Goal: Communication & Community: Answer question/provide support

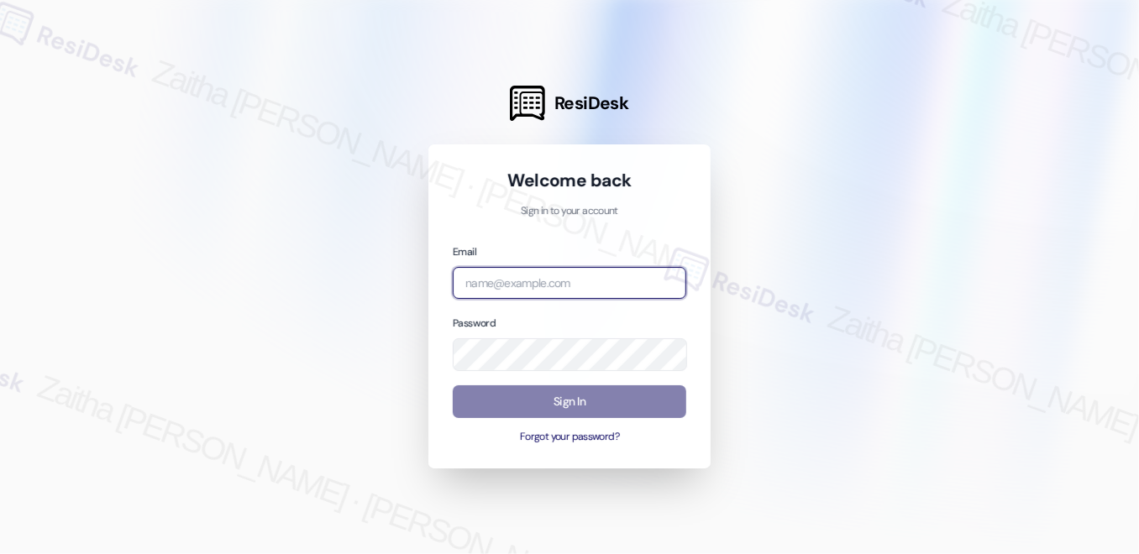
click at [537, 276] on input "email" at bounding box center [570, 283] width 234 height 33
type input "[EMAIL_ADDRESS][PERSON_NAME][DOMAIN_NAME]"
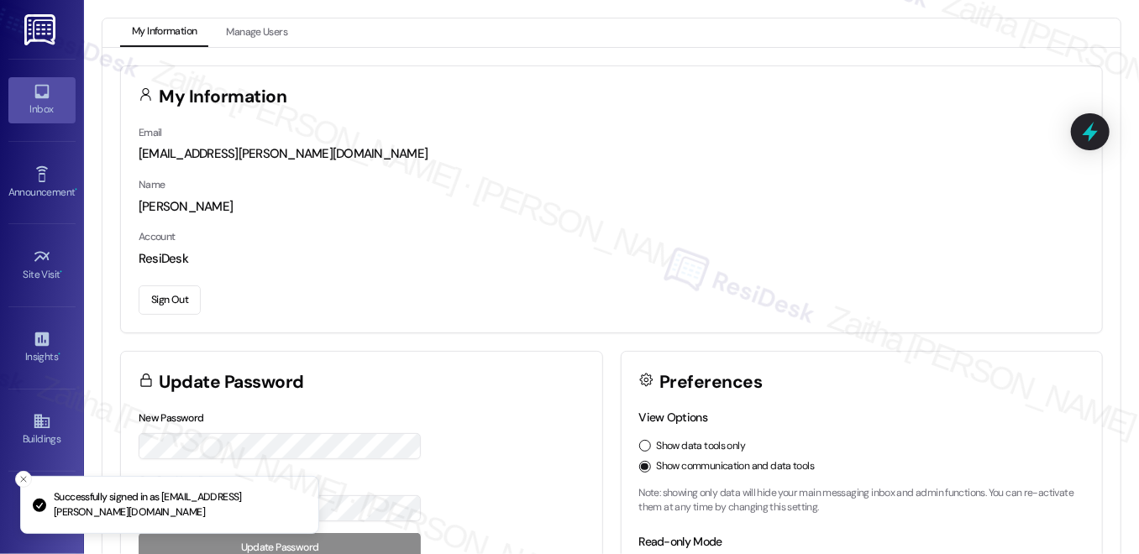
click at [45, 96] on icon at bounding box center [41, 92] width 14 height 14
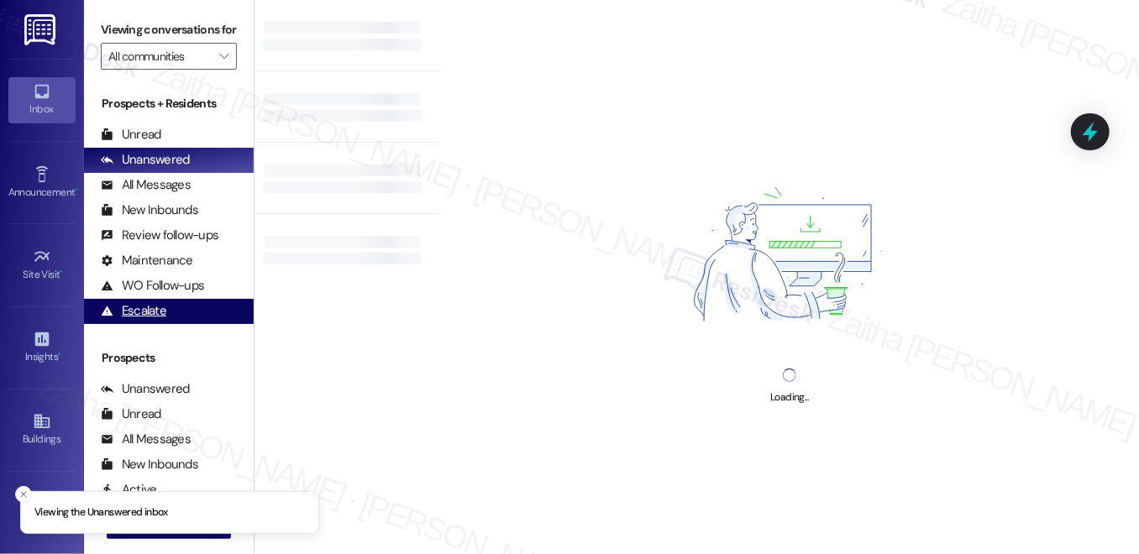
scroll to position [303, 0]
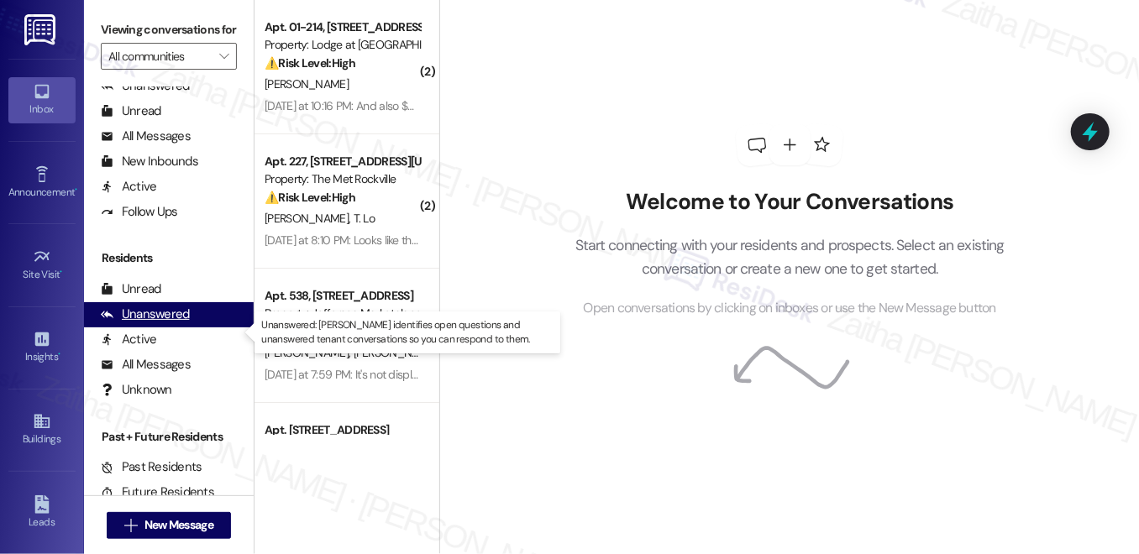
click at [159, 323] on div "Unanswered" at bounding box center [145, 315] width 89 height 18
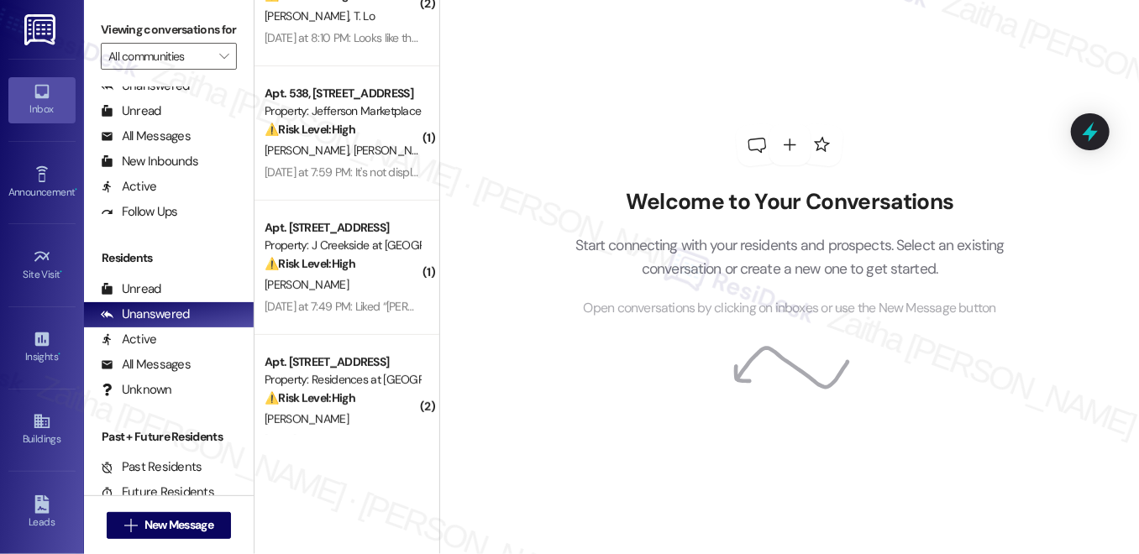
scroll to position [228, 0]
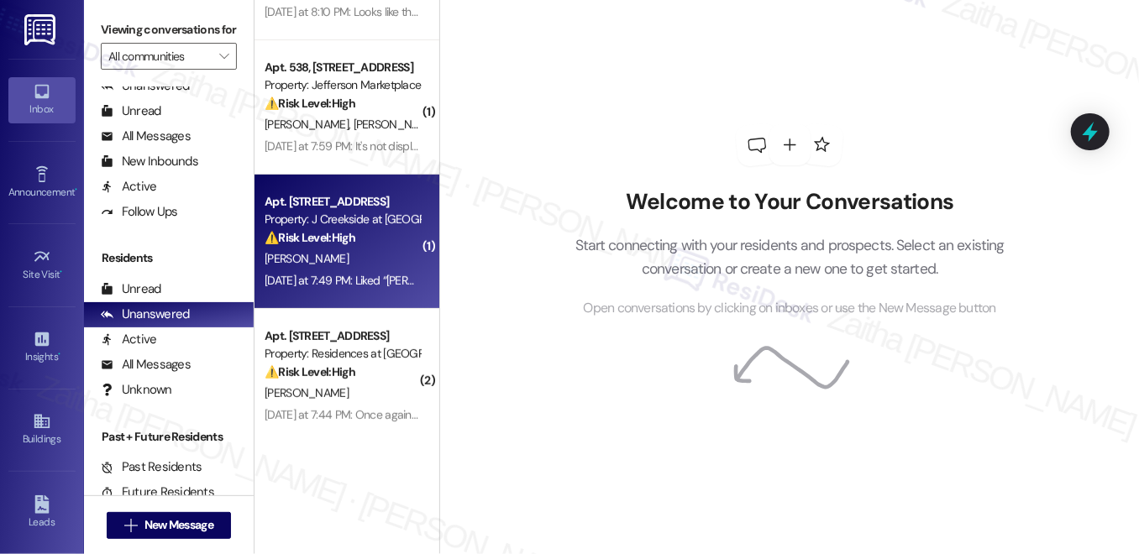
click at [370, 244] on div "⚠️ Risk Level: High The resident is trying to pay rent but is having trouble de…" at bounding box center [342, 238] width 155 height 18
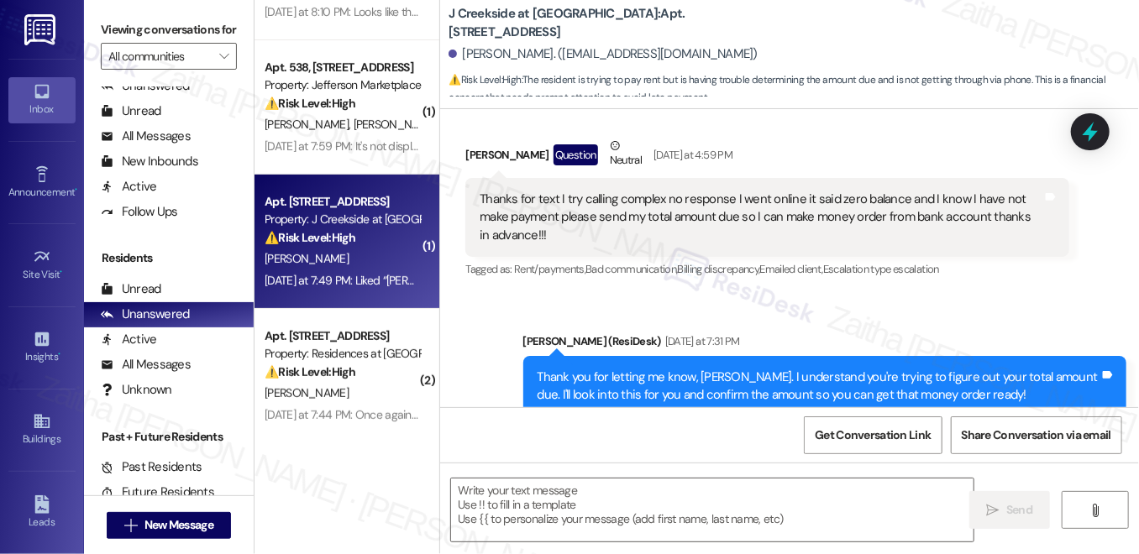
type textarea "Fetching suggested responses. Please feel free to read through the conversation…"
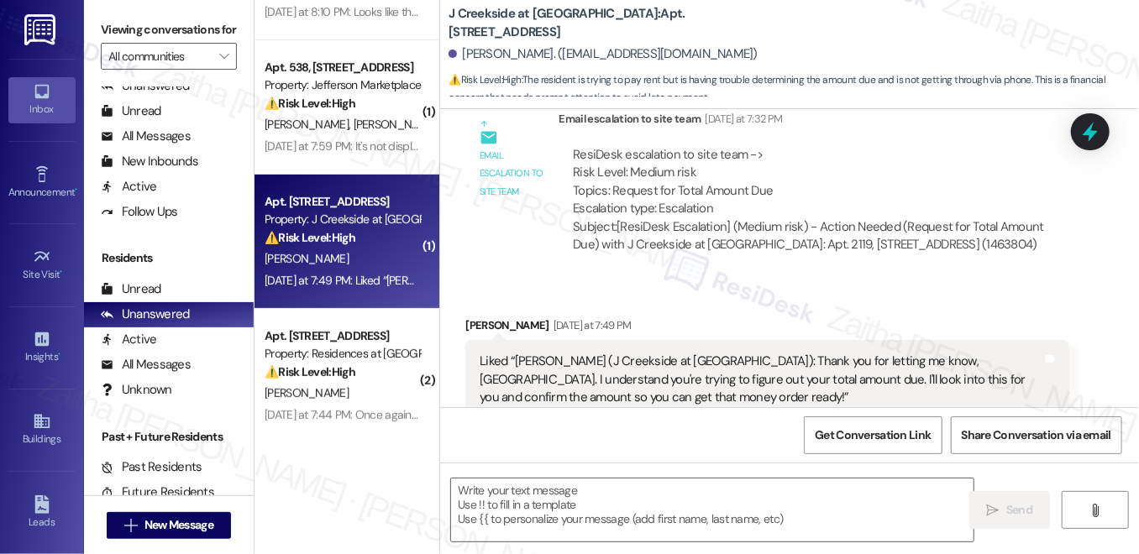
scroll to position [714, 0]
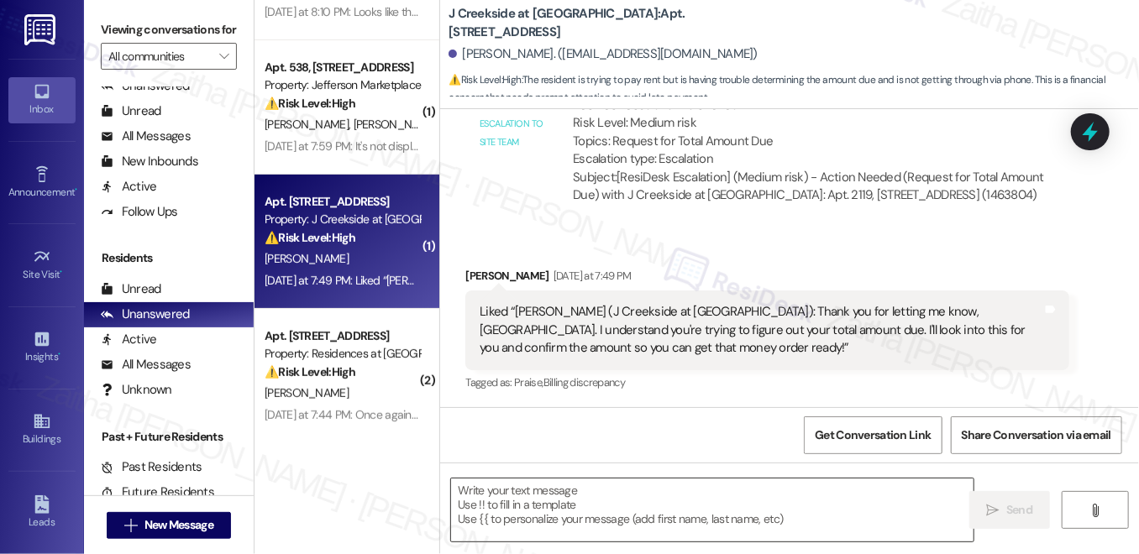
click at [513, 486] on textarea at bounding box center [712, 510] width 522 height 63
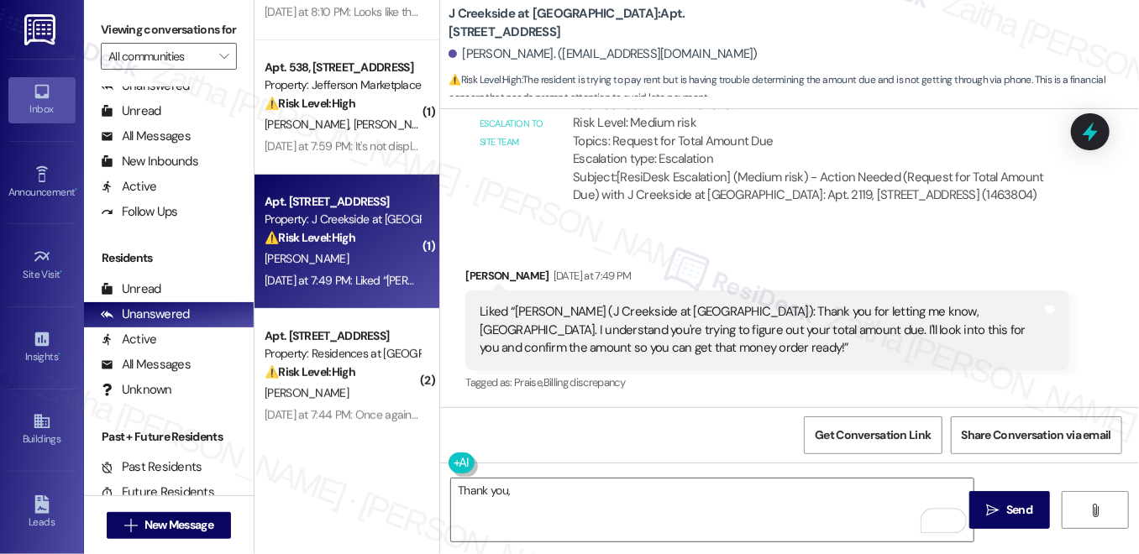
click at [476, 279] on div "[PERSON_NAME] [DATE] at 7:49 PM" at bounding box center [766, 279] width 603 height 24
copy div "Tamba"
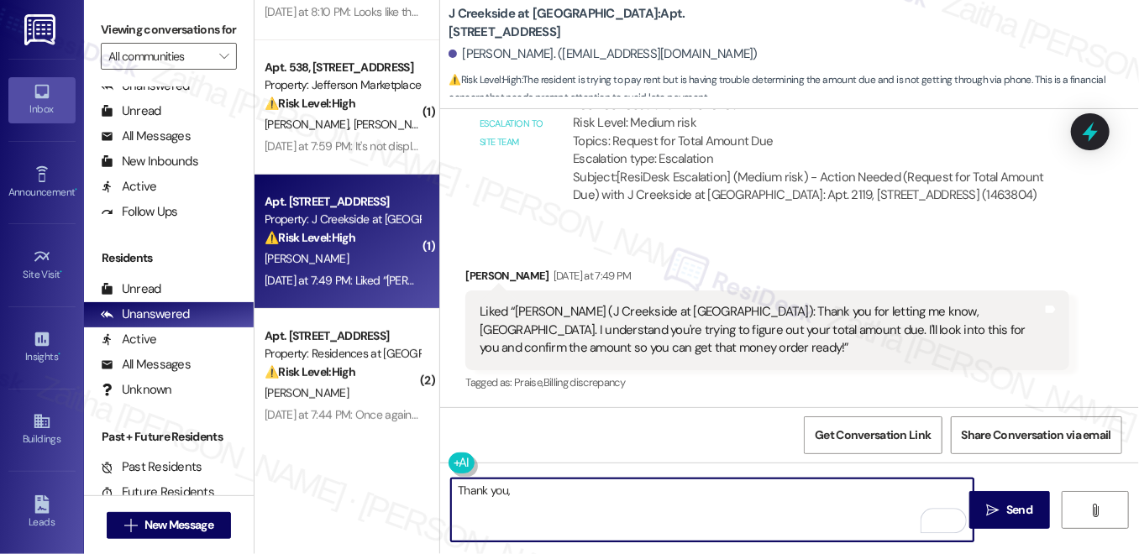
click at [526, 492] on textarea "Thank you," at bounding box center [712, 510] width 522 height 63
paste textarea "Tamba"
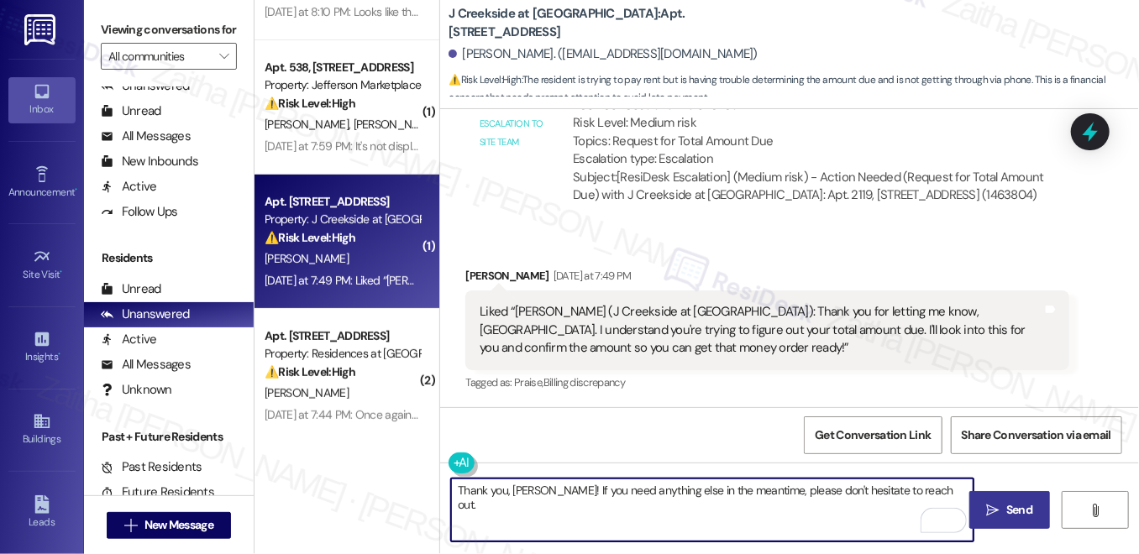
type textarea "Thank you, [PERSON_NAME]! If you need anything else in the meantime, please don…"
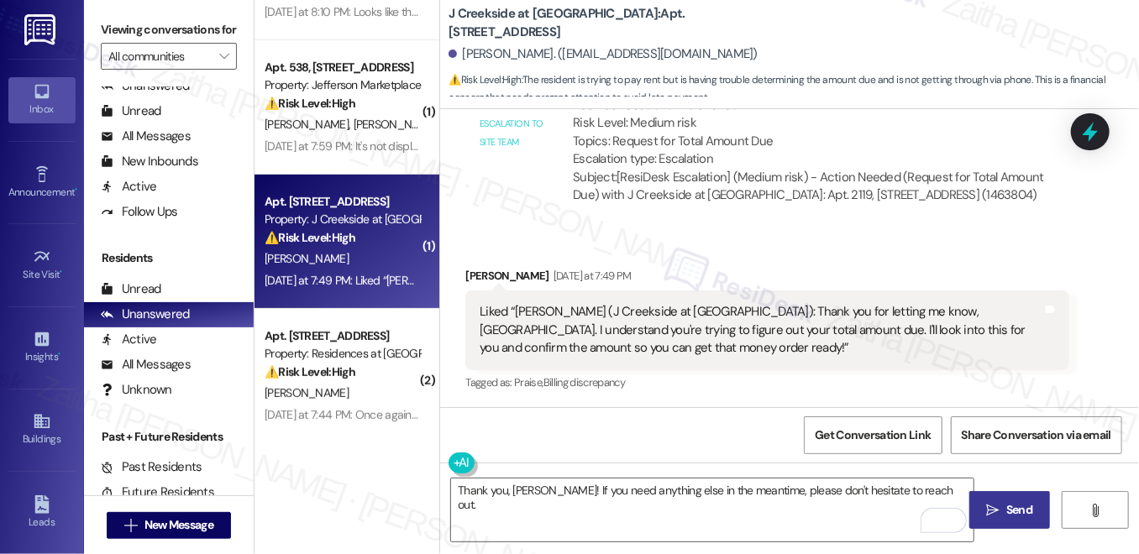
click at [1028, 509] on span "Send" at bounding box center [1019, 510] width 26 height 18
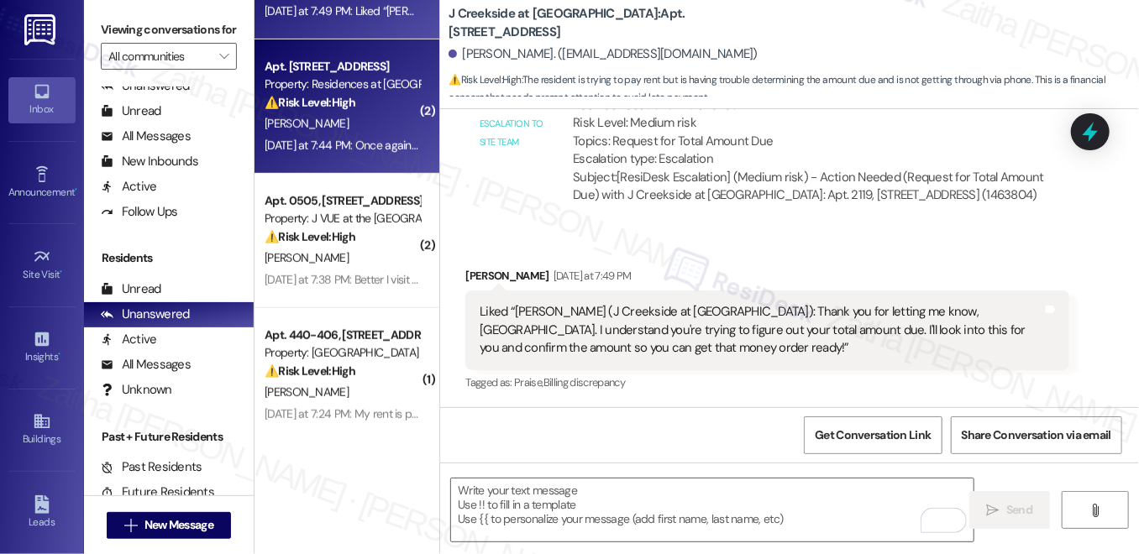
scroll to position [534, 0]
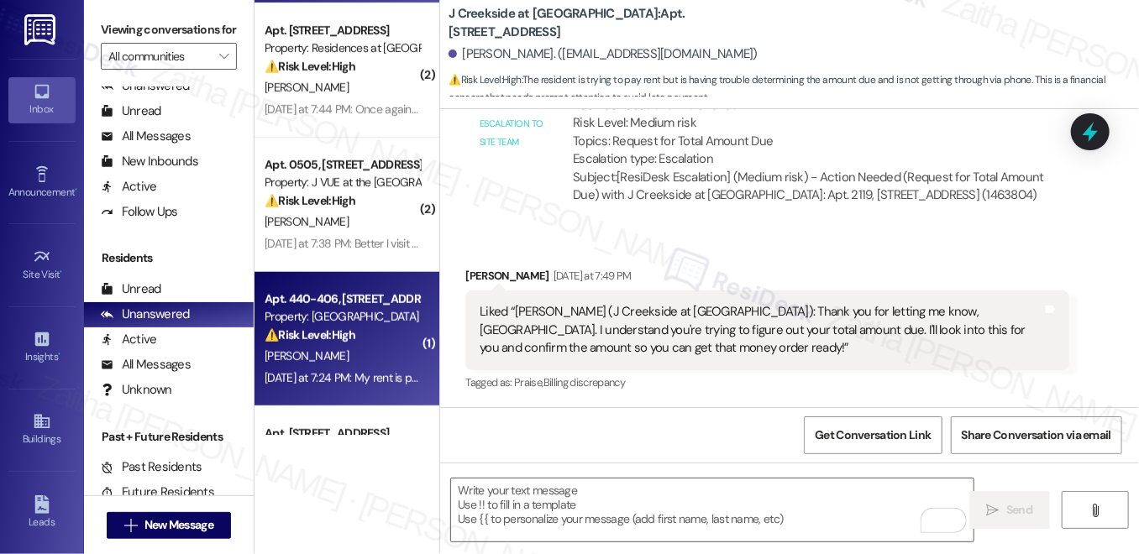
click at [369, 336] on div "⚠️ Risk Level: High The resident is questioning a rent reminder, suggesting a p…" at bounding box center [342, 336] width 155 height 18
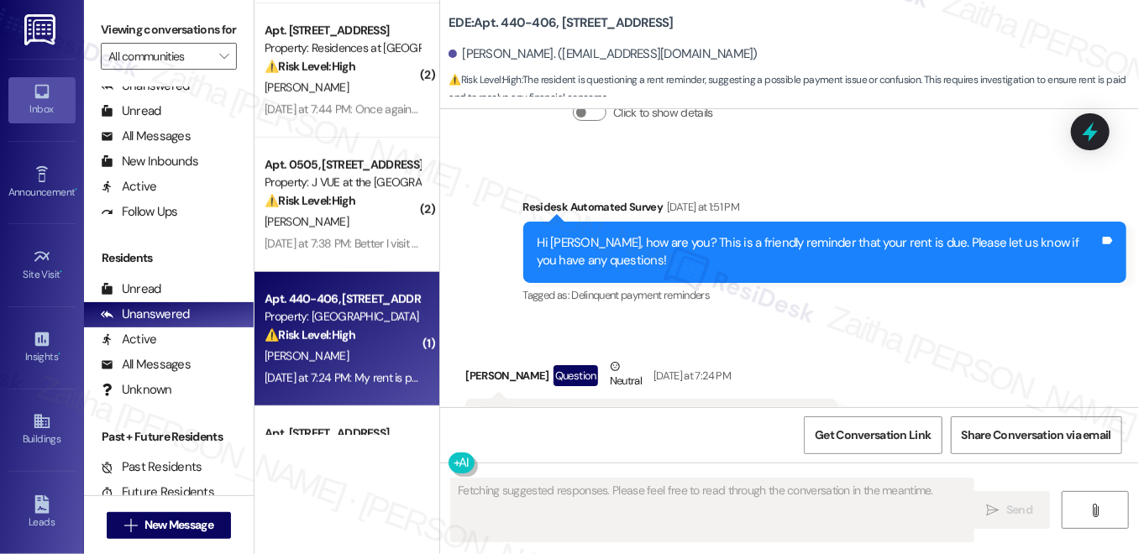
scroll to position [927, 0]
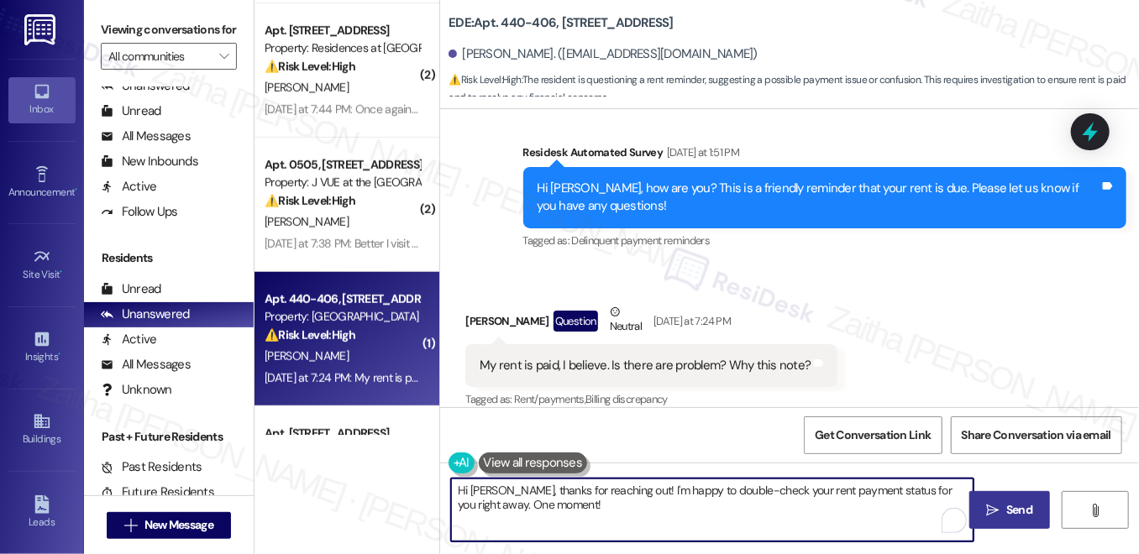
click at [609, 489] on textarea "Hi [PERSON_NAME], thanks for reaching out! I'm happy to double-check your rent …" at bounding box center [712, 510] width 522 height 63
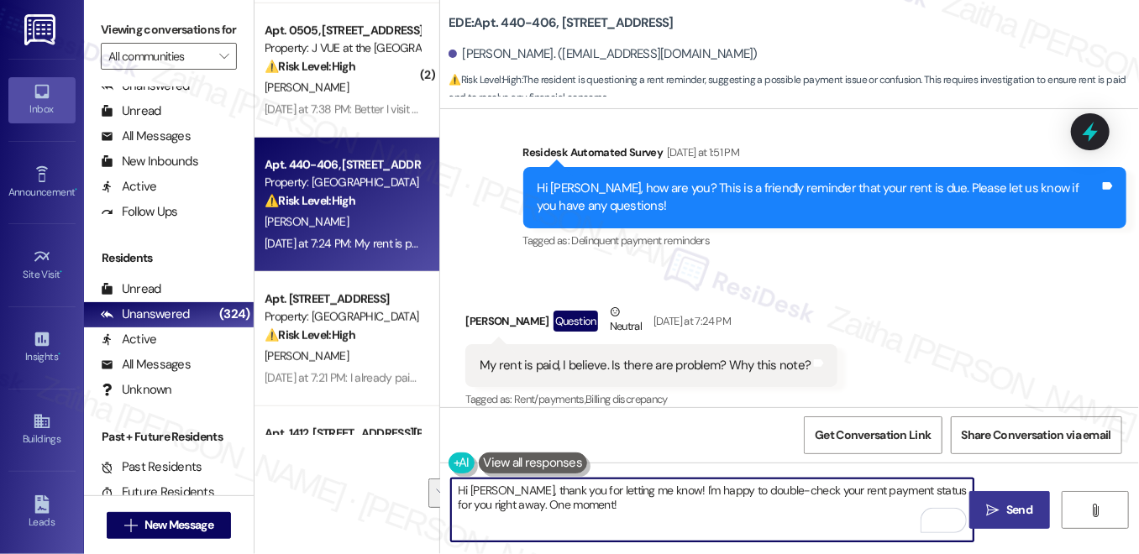
drag, startPoint x: 670, startPoint y: 489, endPoint x: 701, endPoint y: 528, distance: 50.2
click at [701, 528] on textarea "Hi [PERSON_NAME], thank you for letting me know! I'm happy to double-check your…" at bounding box center [712, 510] width 522 height 63
type textarea "Hi [PERSON_NAME], thank you for letting me know! I'm g"
drag, startPoint x: 455, startPoint y: 486, endPoint x: 712, endPoint y: 486, distance: 256.2
click at [710, 486] on textarea "Hi [PERSON_NAME], thank you for letting me know! I'm g" at bounding box center [712, 510] width 522 height 63
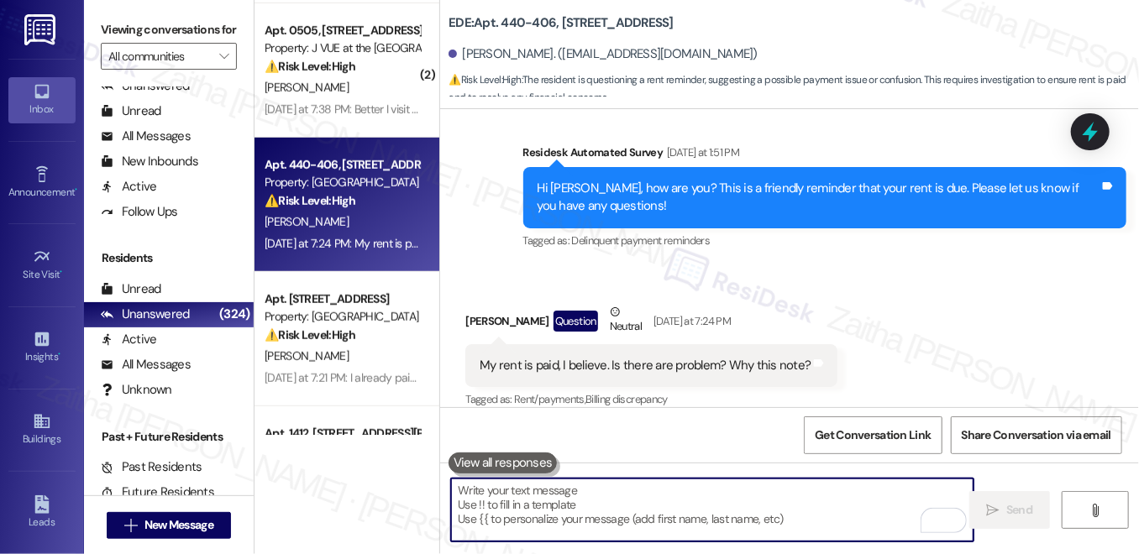
paste textarea "Thank you for letting us know that the rent has been paid."
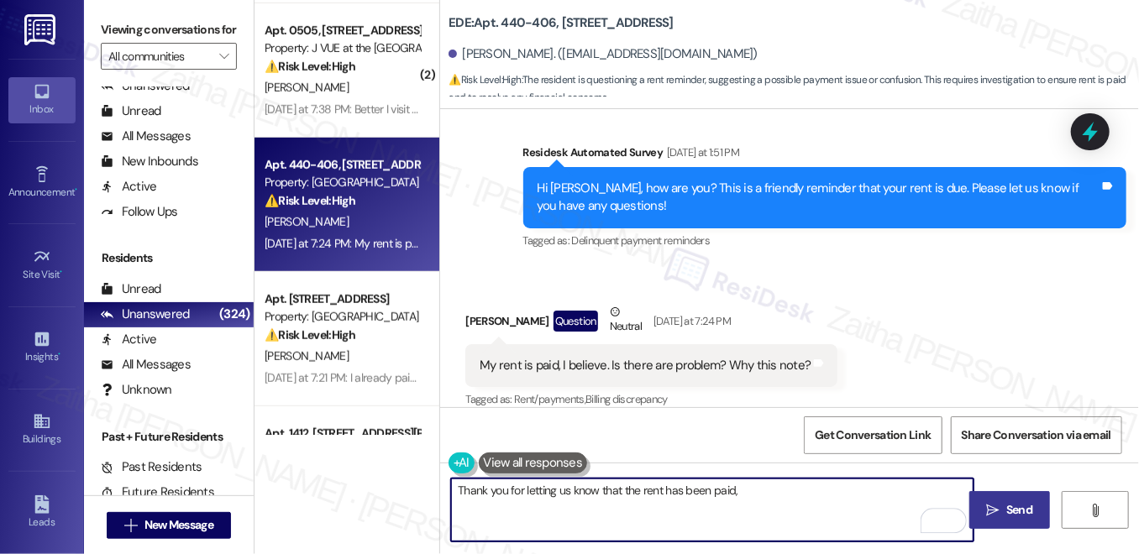
click at [480, 305] on div "[PERSON_NAME] Question Neutral [DATE] at 7:24 PM" at bounding box center [651, 323] width 372 height 41
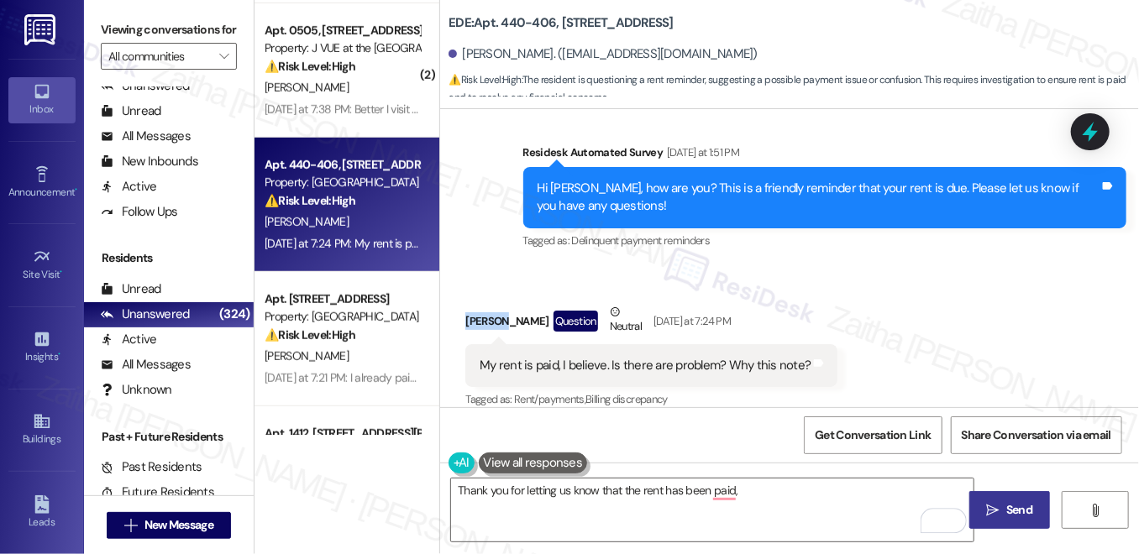
click at [480, 305] on div "[PERSON_NAME] Question Neutral [DATE] at 7:24 PM" at bounding box center [651, 323] width 372 height 41
copy div "[PERSON_NAME]"
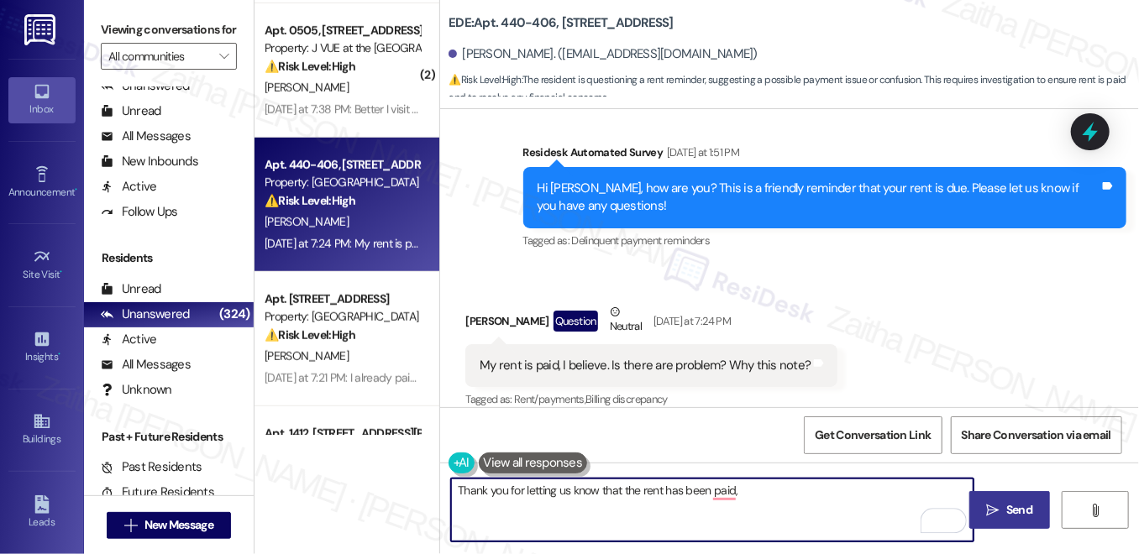
click at [759, 500] on textarea "Thank you for letting us know that the rent has been paid," at bounding box center [712, 510] width 522 height 63
paste textarea "[PERSON_NAME]"
click at [564, 486] on textarea "Thank you for letting us know that the rent has been paid, [PERSON_NAME]!" at bounding box center [712, 510] width 522 height 63
click at [828, 479] on textarea "Thank you for letting me know that the rent has been paid, [PERSON_NAME]!" at bounding box center [712, 510] width 522 height 63
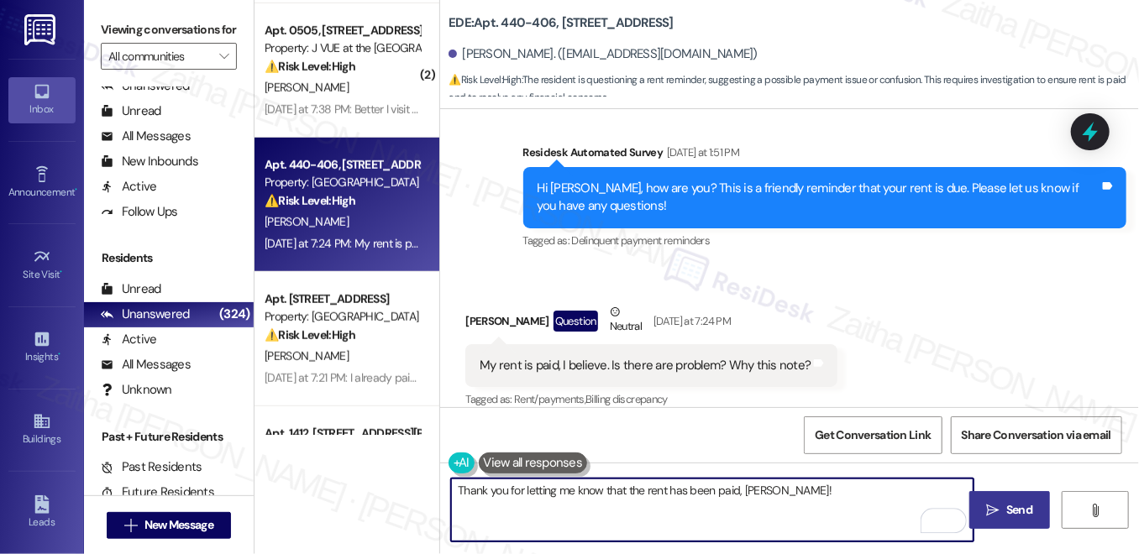
paste textarea "Please note he gentle reminder was sent to all residents to help prevent late f…"
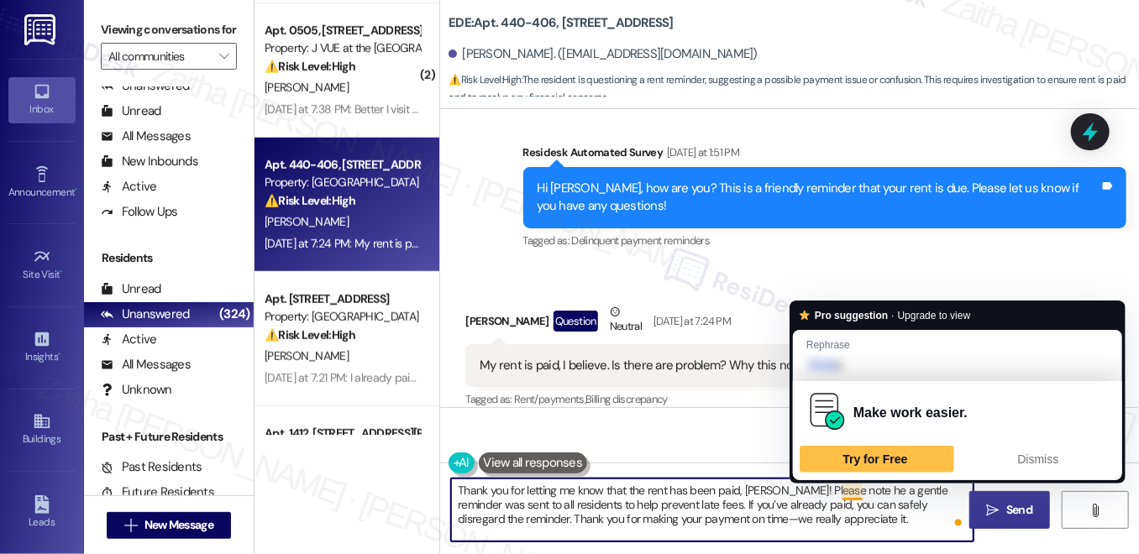
click at [851, 489] on textarea "Thank you for letting me know that the rent has been paid, [PERSON_NAME]! Pleas…" at bounding box center [712, 510] width 522 height 63
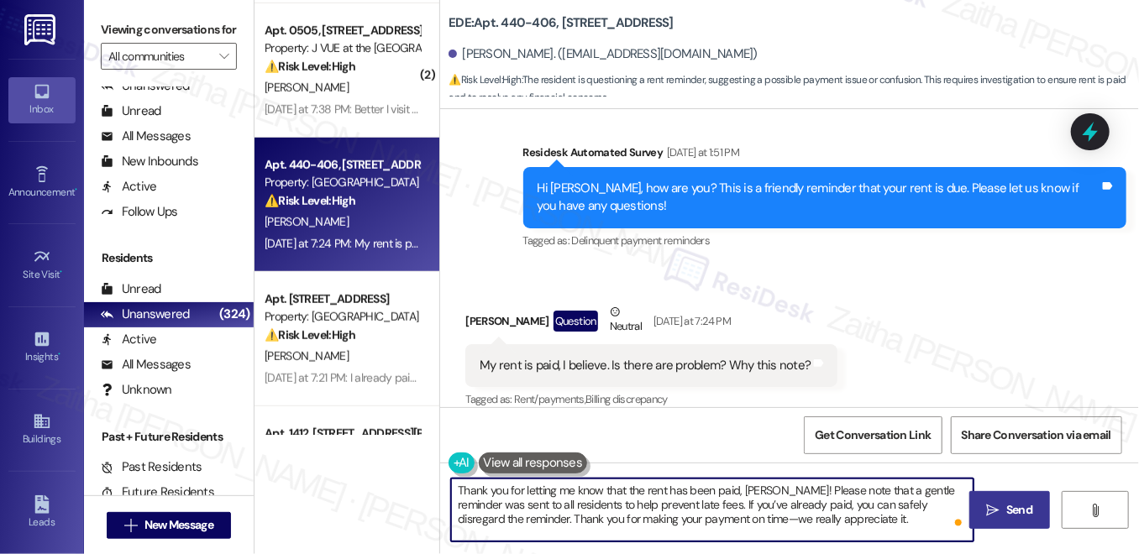
click at [461, 504] on textarea "Thank you for letting me know that the rent has been paid, [PERSON_NAME]! Pleas…" at bounding box center [712, 510] width 522 height 63
type textarea "Thank you for letting me know that the rent has been paid, [PERSON_NAME]! Pleas…"
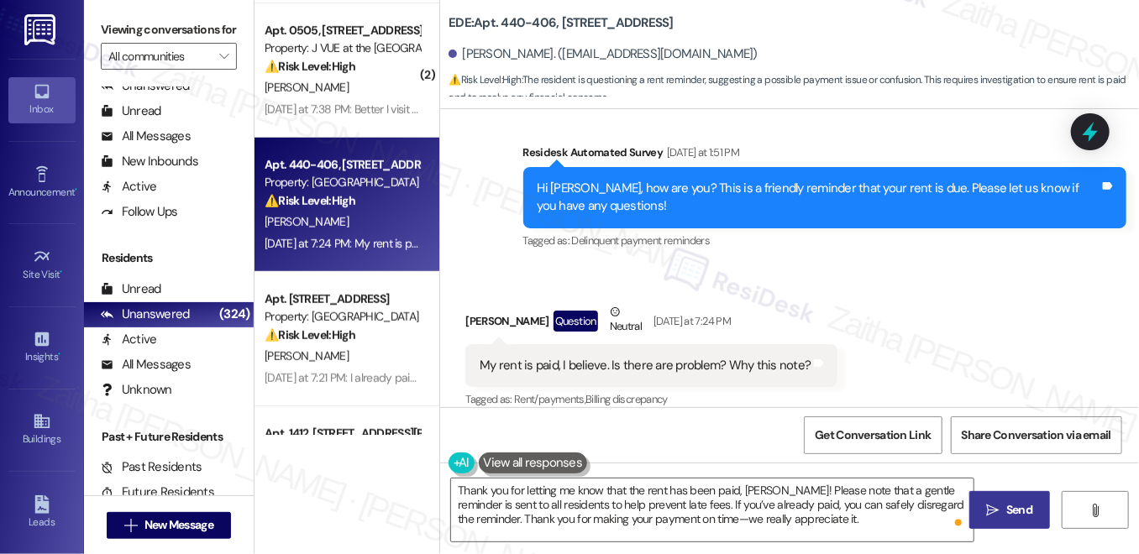
drag, startPoint x: 470, startPoint y: 344, endPoint x: 609, endPoint y: 339, distance: 138.7
click at [471, 344] on div "My rent is paid, I believe. Is there are problem? Why this note? Tags and notes" at bounding box center [651, 365] width 372 height 43
drag, startPoint x: 609, startPoint y: 339, endPoint x: 797, endPoint y: 365, distance: 190.0
click at [797, 365] on div "My rent is paid, I believe. Is there are problem? Why this note? Tags and notes" at bounding box center [651, 365] width 372 height 43
copy div "My rent is paid, I believe. Is there are problem? Why this note? Tags and notes"
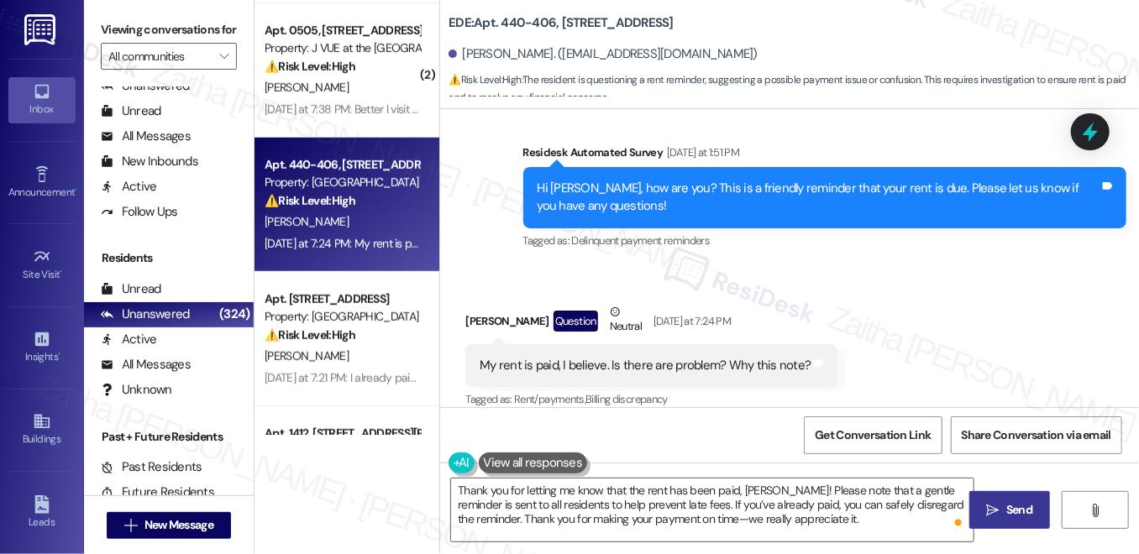
click at [901, 286] on div "Received via SMS [PERSON_NAME] Question Neutral [DATE] at 7:24 PM My rent is pa…" at bounding box center [789, 345] width 699 height 160
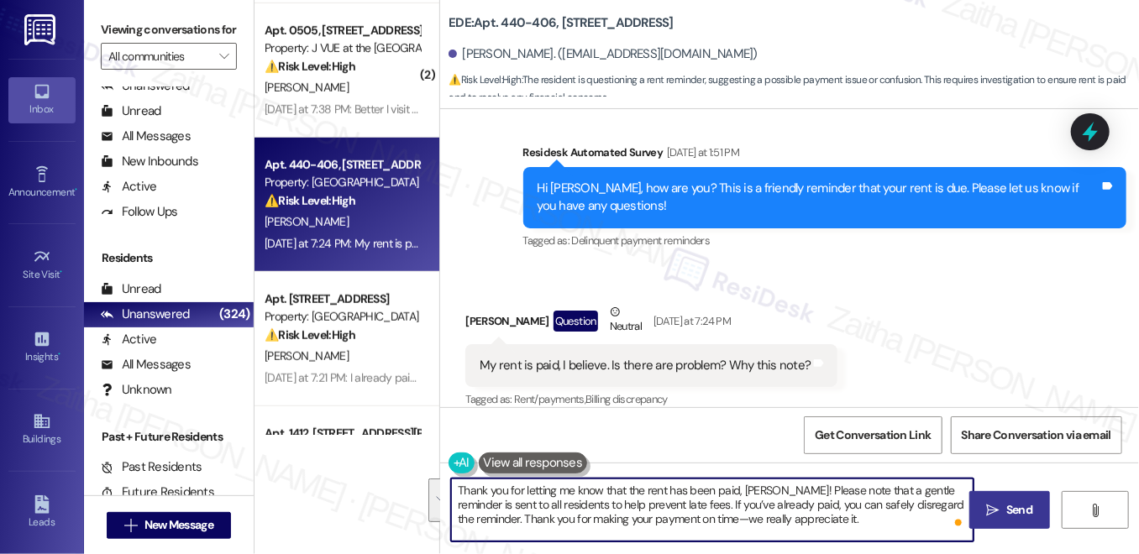
drag, startPoint x: 449, startPoint y: 490, endPoint x: 833, endPoint y: 524, distance: 386.3
click at [833, 524] on textarea "Thank you for letting me know that the rent has been paid, [PERSON_NAME]! Pleas…" at bounding box center [712, 510] width 522 height 63
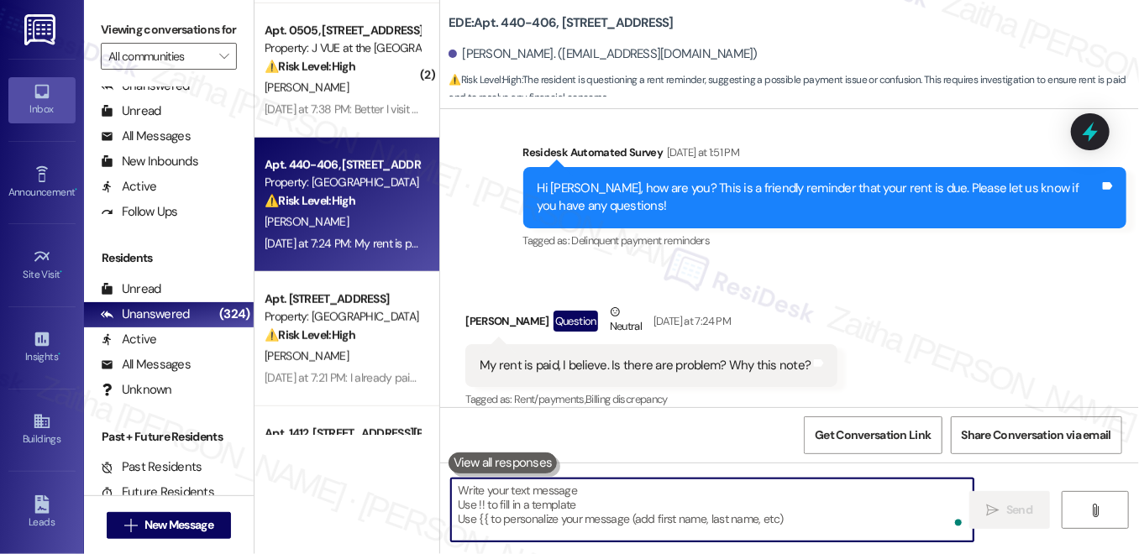
paste textarea "Thanks for confirming your payment, [PERSON_NAME]! Our reminders go out to all …"
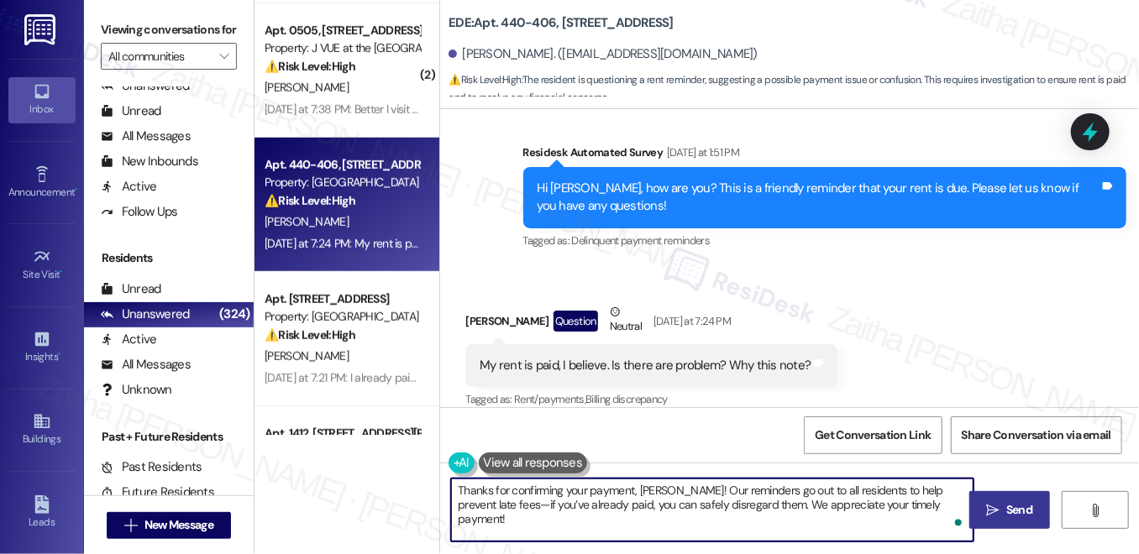
click at [746, 487] on textarea "Thanks for confirming your payment, [PERSON_NAME]! Our reminders go out to all …" at bounding box center [712, 510] width 522 height 63
click at [732, 511] on textarea "Thanks for confirming your payment, [PERSON_NAME]! Our reminder go out to all r…" at bounding box center [712, 510] width 522 height 63
click at [730, 509] on textarea "Thanks for confirming your payment, [PERSON_NAME]! Our reminder go out to all r…" at bounding box center [712, 510] width 522 height 63
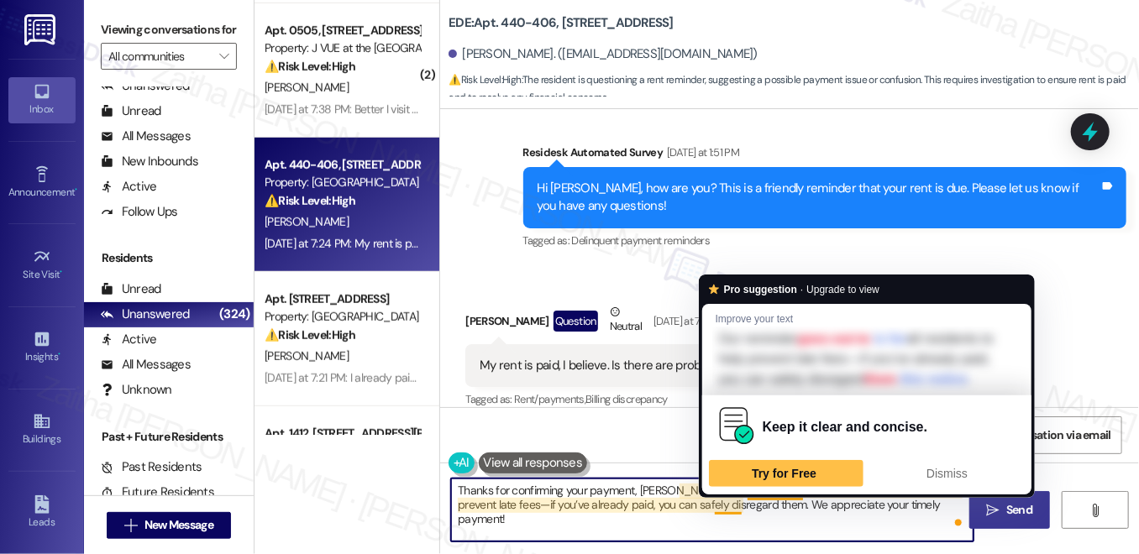
click at [728, 507] on textarea "Thanks for confirming your payment, [PERSON_NAME]! Our reminder goes out to all…" at bounding box center [712, 510] width 522 height 63
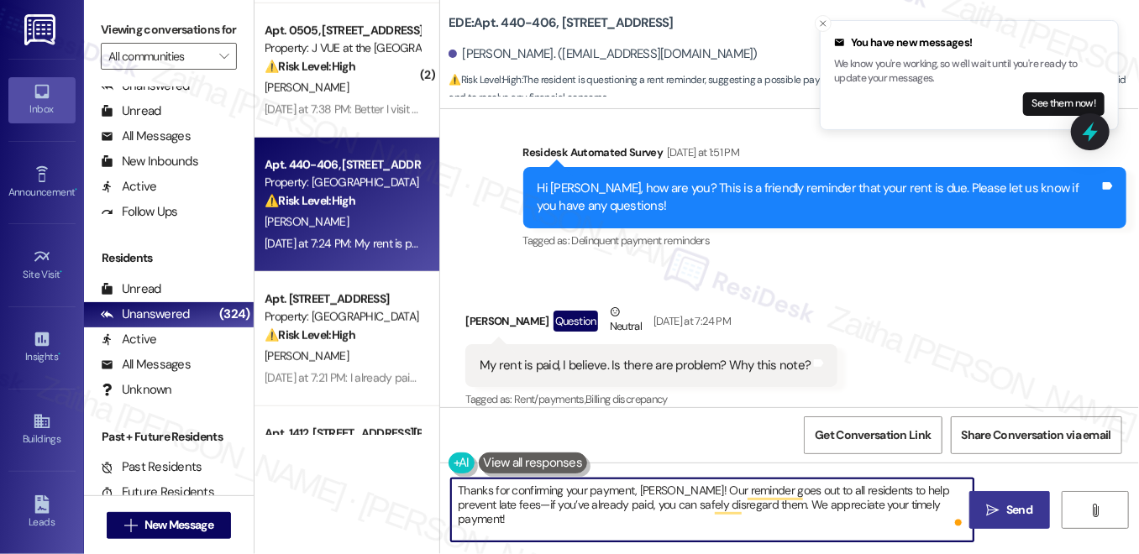
click at [741, 486] on textarea "Thanks for confirming your payment, [PERSON_NAME]! Our reminder goes out to all…" at bounding box center [712, 510] width 522 height 63
type textarea "Thanks for confirming your payment, [PERSON_NAME]! Our reminders go out to all …"
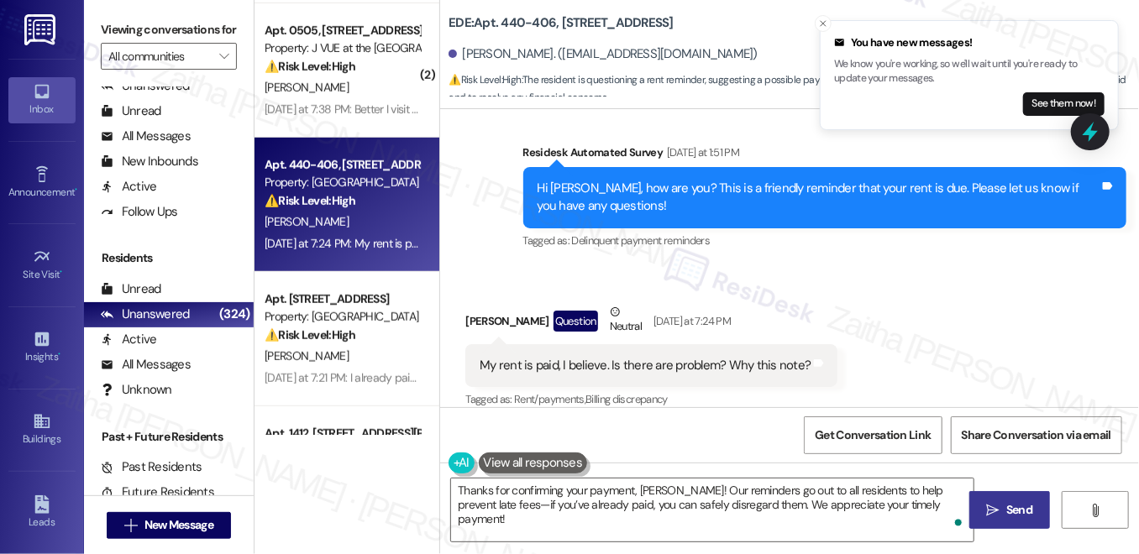
click at [1005, 508] on span "Send" at bounding box center [1019, 510] width 33 height 18
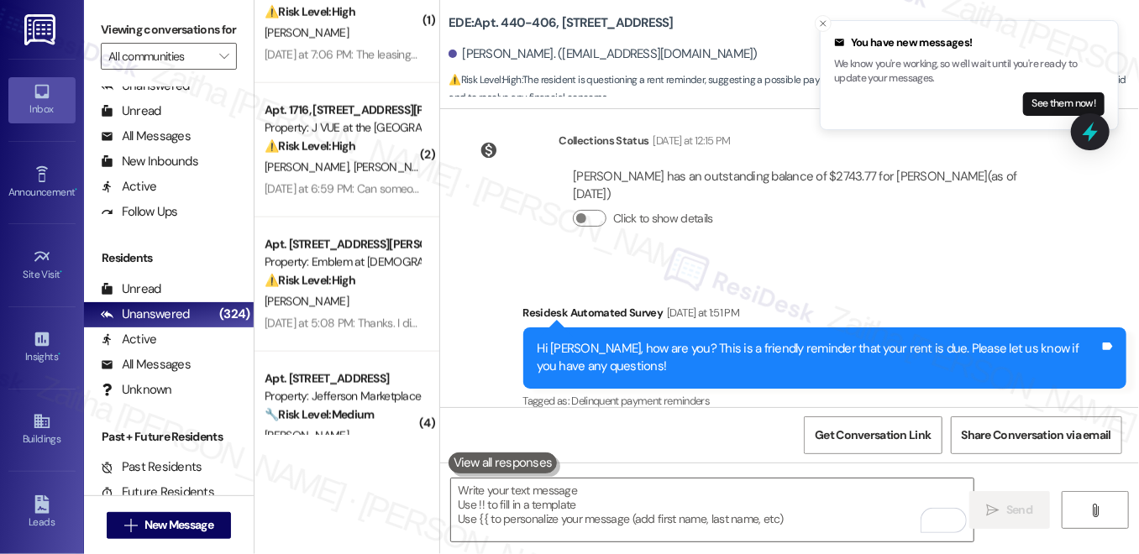
scroll to position [1069, 0]
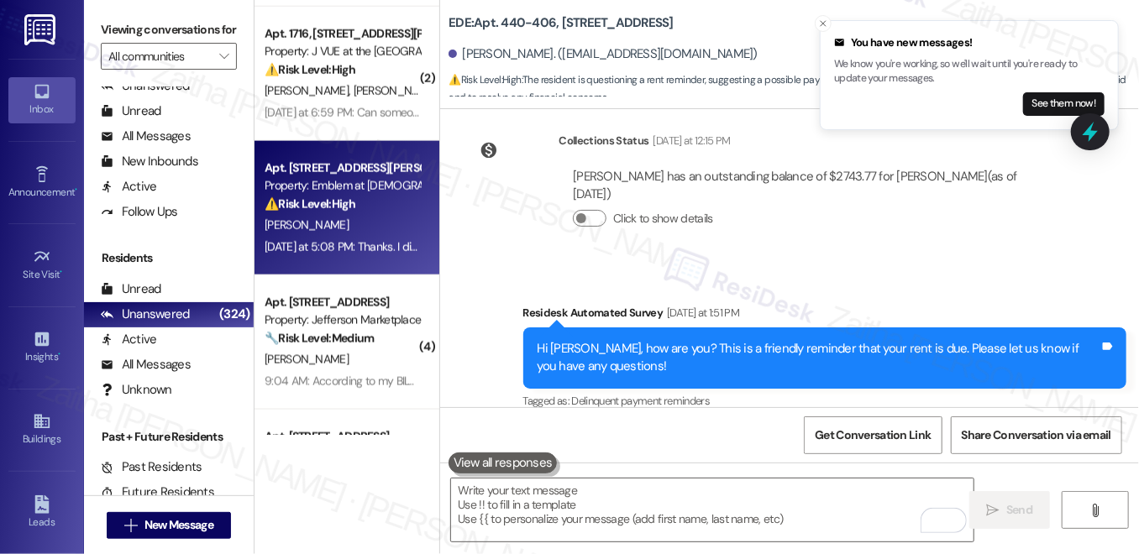
click at [395, 196] on div "⚠️ Risk Level: High The resident is concerned about a potential late payment du…" at bounding box center [342, 205] width 155 height 18
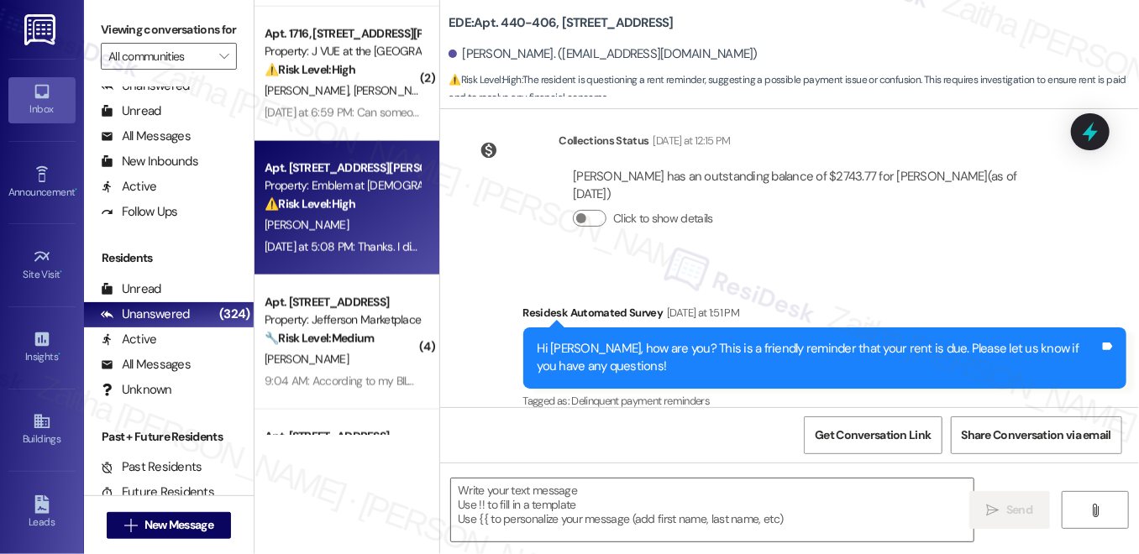
type textarea "Fetching suggested responses. Please feel free to read through the conversation…"
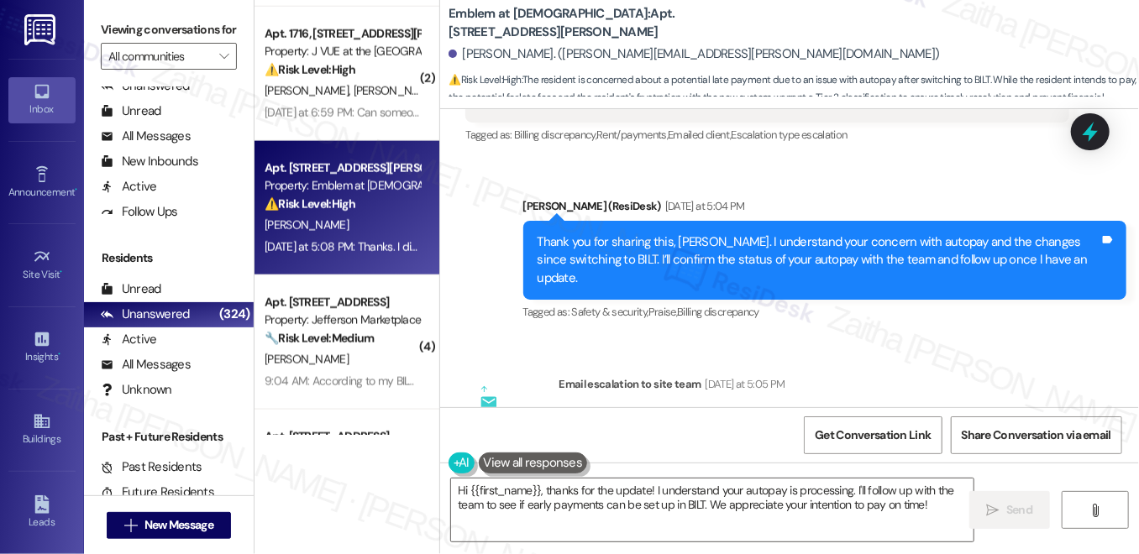
scroll to position [4370, 0]
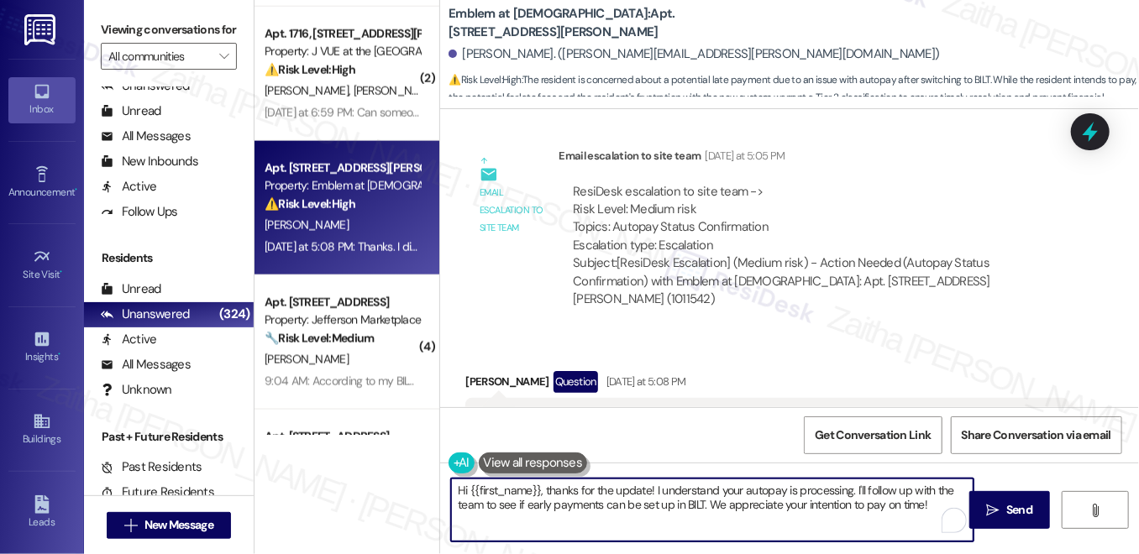
click at [859, 486] on textarea "Hi {{first_name}}, thanks for the update! I understand your autopay is processi…" at bounding box center [712, 510] width 522 height 63
drag, startPoint x: 501, startPoint y: 502, endPoint x: 716, endPoint y: 505, distance: 214.2
click at [716, 505] on textarea "Hi {{first_name}}, thanks for the update! I understand your autopay is processi…" at bounding box center [712, 510] width 522 height 63
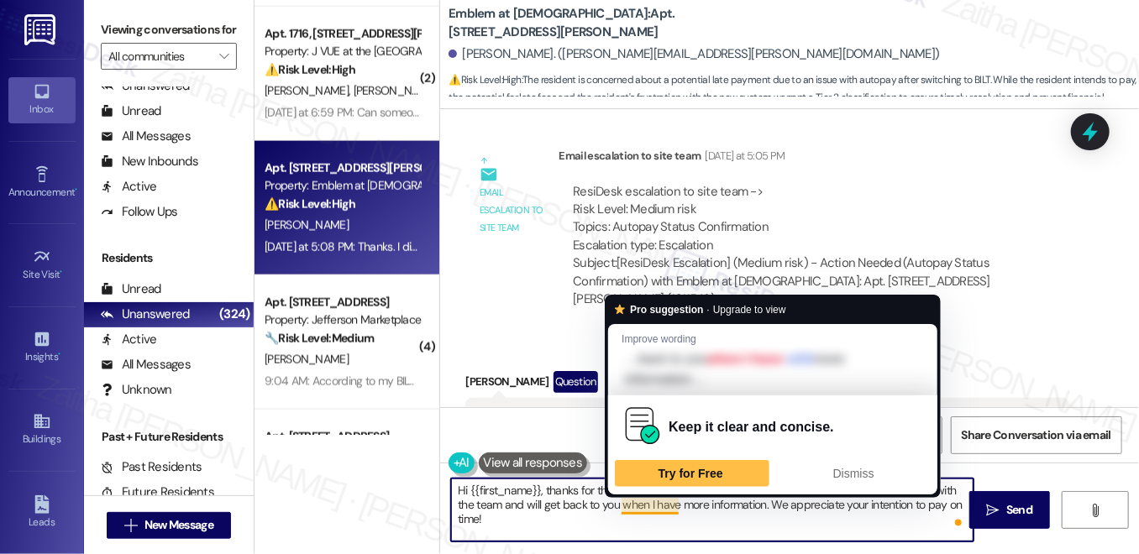
click at [635, 503] on textarea "Hi {{first_name}}, thanks for the update! I understand your autopay is processi…" at bounding box center [712, 510] width 522 height 63
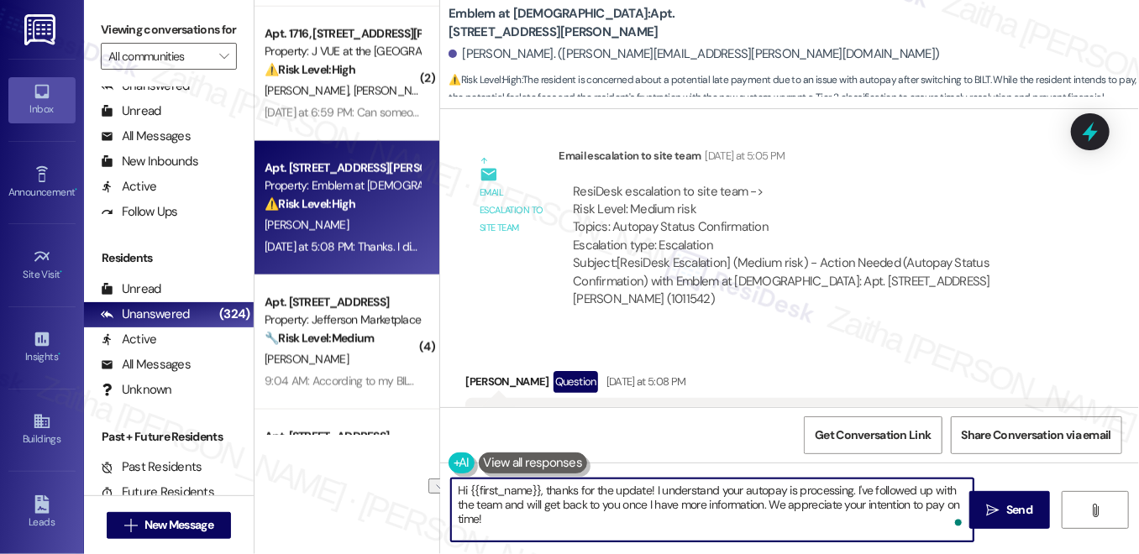
drag, startPoint x: 546, startPoint y: 491, endPoint x: 452, endPoint y: 487, distance: 94.1
click at [452, 487] on textarea "Hi {{first_name}}, thanks for the update! I understand your autopay is processi…" at bounding box center [712, 510] width 522 height 63
click at [544, 490] on textarea "Thanks for the update! I understand your autopay is processing. I've followed u…" at bounding box center [712, 510] width 522 height 63
drag, startPoint x: 507, startPoint y: 489, endPoint x: 452, endPoint y: 490, distance: 54.6
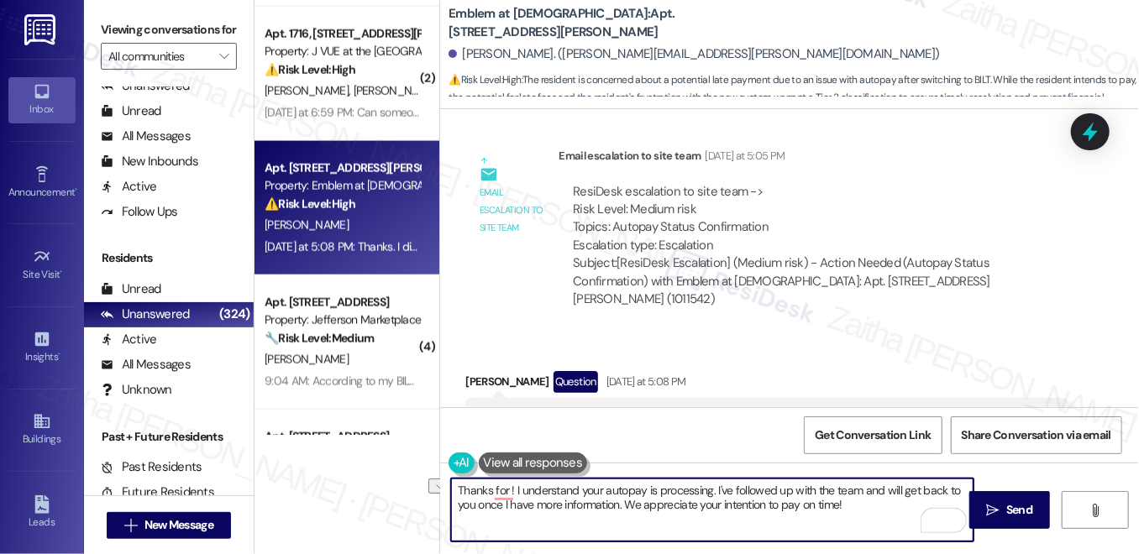
click at [452, 490] on textarea "Thanks for ! I understand your autopay is processing. I've followed up with the…" at bounding box center [712, 510] width 522 height 63
click at [475, 371] on div "[PERSON_NAME] Question [DATE] at 5:08 PM" at bounding box center [766, 384] width 603 height 27
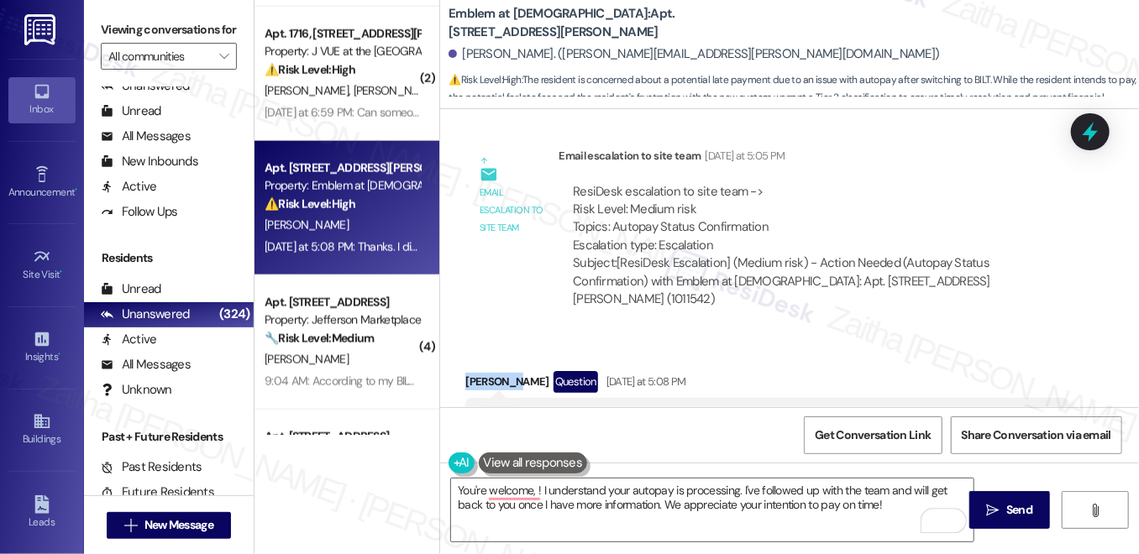
click at [475, 371] on div "[PERSON_NAME] Question [DATE] at 5:08 PM" at bounding box center [766, 384] width 603 height 27
copy div "[PERSON_NAME]"
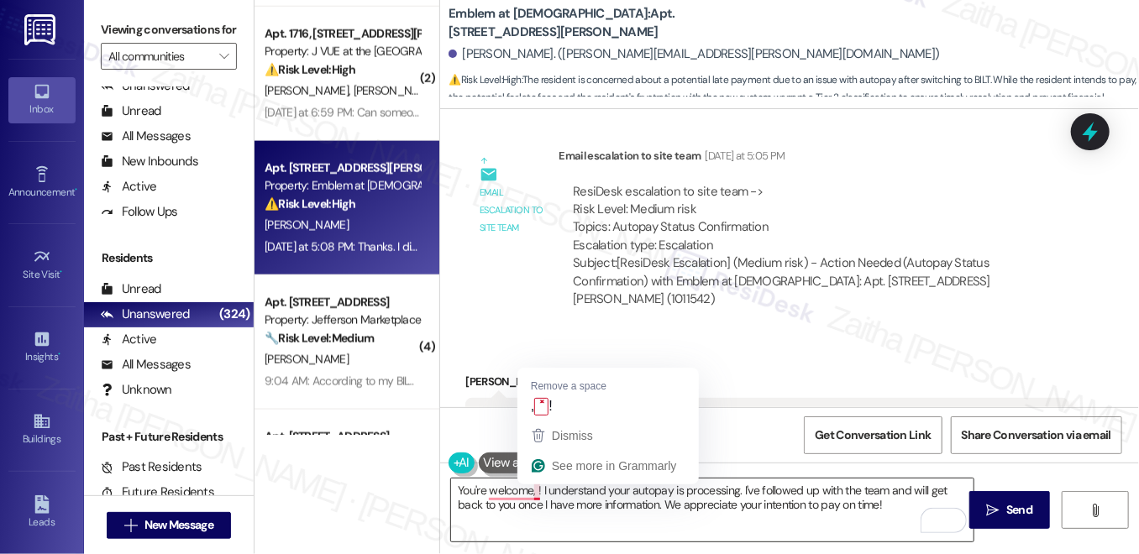
click at [531, 492] on textarea "You're welcome, ! I understand your autopay is processing. I've followed up wit…" at bounding box center [712, 510] width 522 height 63
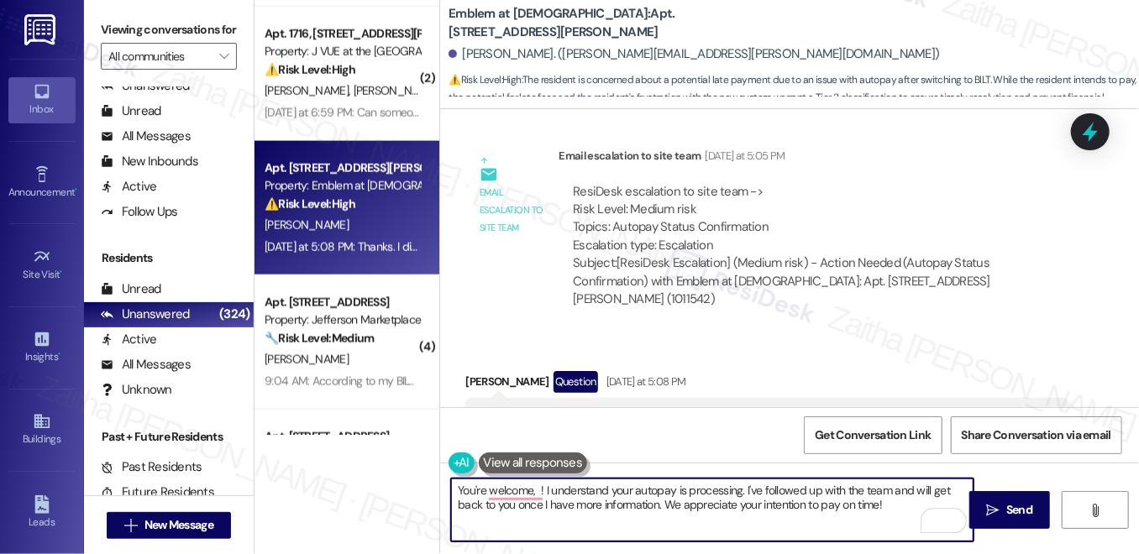
paste textarea "[PERSON_NAME]"
type textarea "You're welcome, [PERSON_NAME]! I understand your autopay is processing. I've fo…"
drag, startPoint x: 1003, startPoint y: 507, endPoint x: 991, endPoint y: 503, distance: 12.5
click at [1003, 507] on span "Send" at bounding box center [1019, 510] width 33 height 18
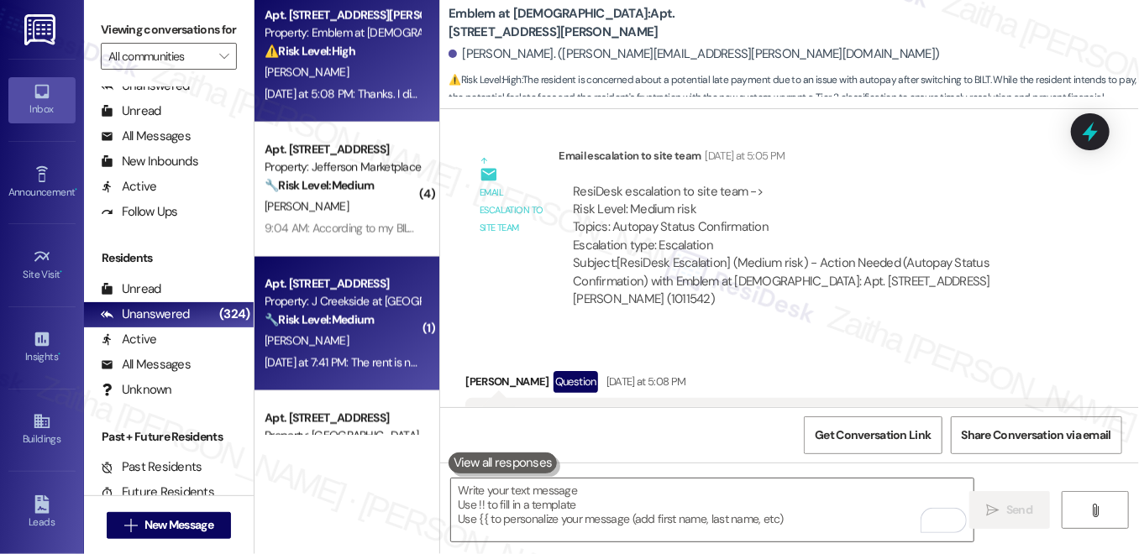
click at [371, 348] on div "[PERSON_NAME]" at bounding box center [342, 341] width 159 height 21
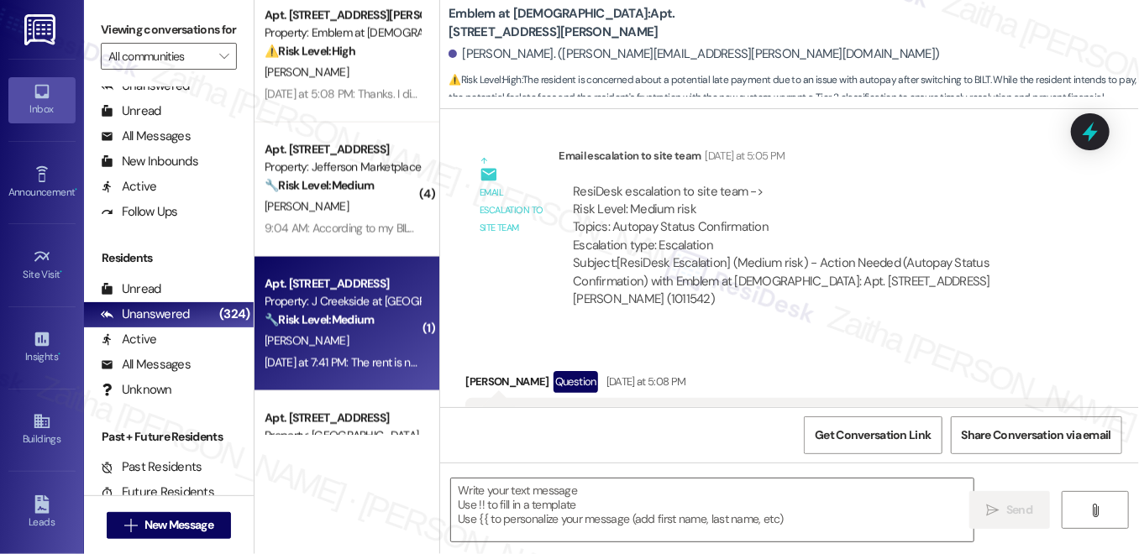
type textarea "Fetching suggested responses. Please feel free to read through the conversation…"
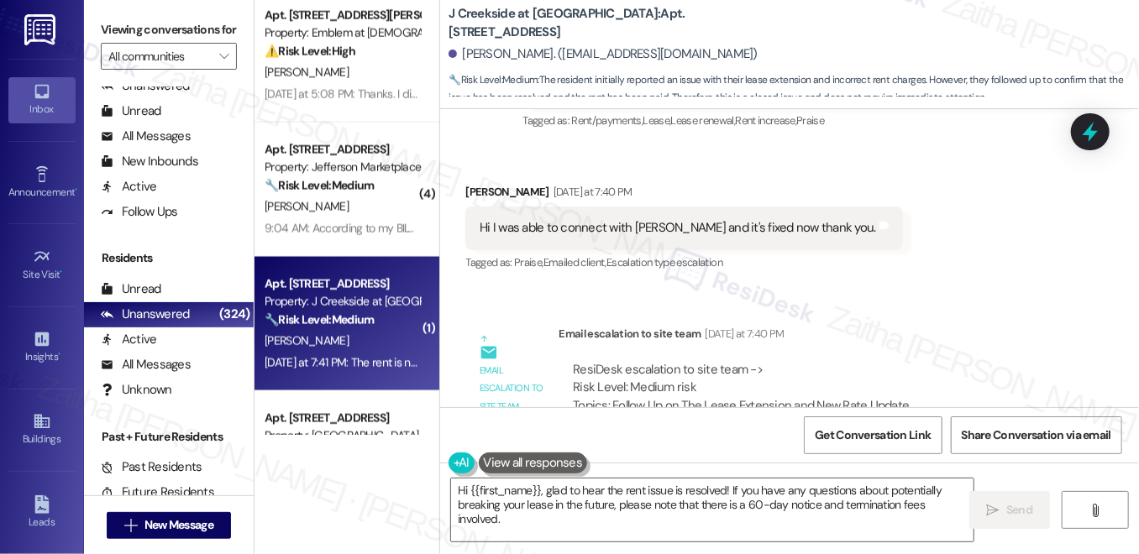
scroll to position [15367, 0]
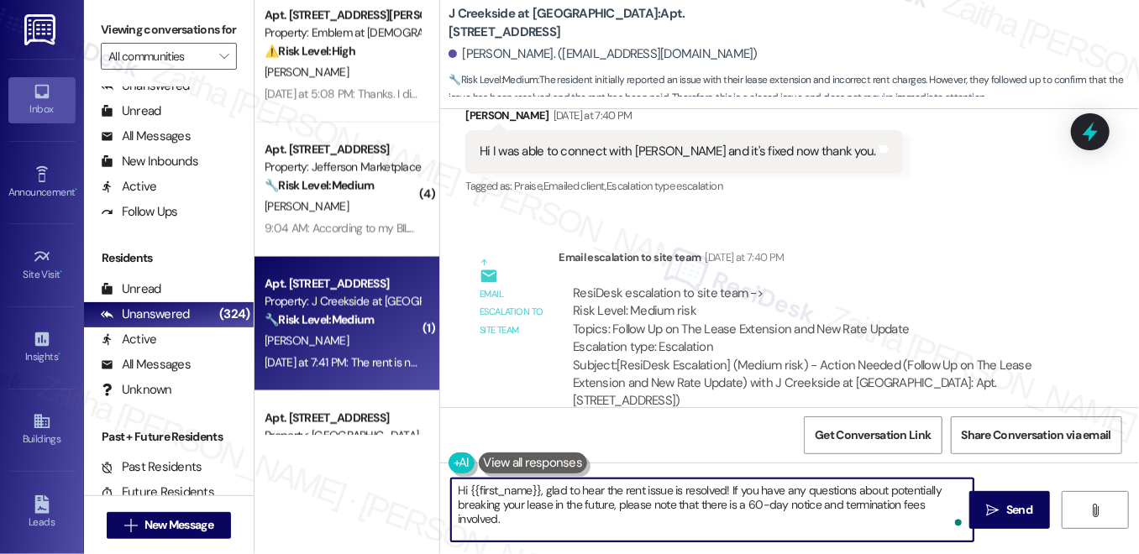
drag, startPoint x: 855, startPoint y: 489, endPoint x: 965, endPoint y: 501, distance: 110.7
click at [965, 501] on textarea "Hi {{first_name}}, glad to hear the rent issue is resolved! If you have any que…" at bounding box center [712, 510] width 522 height 63
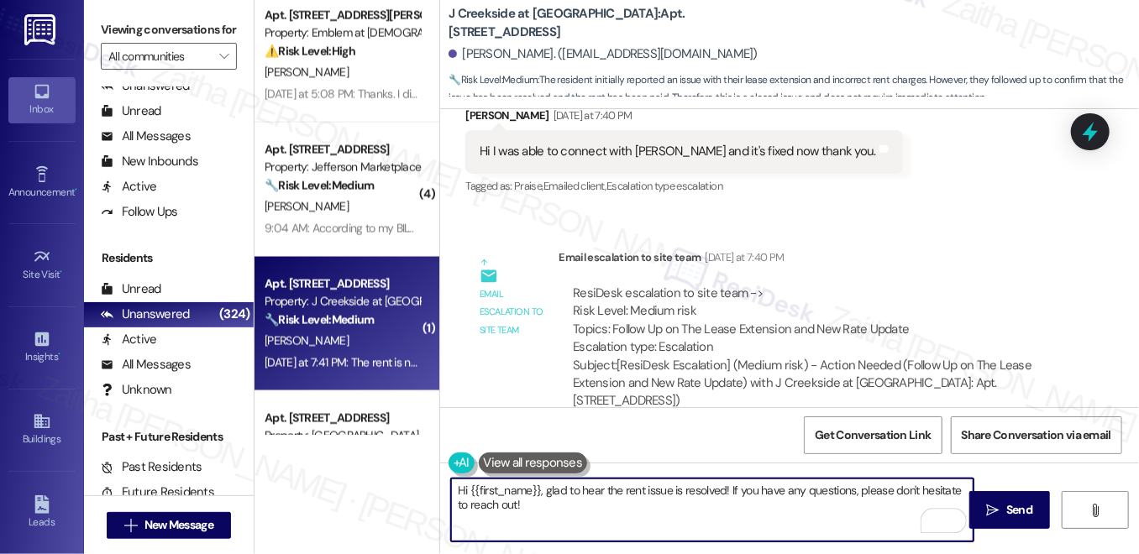
click at [511, 523] on textarea "Hi {{first_name}}, glad to hear the rent issue is resolved! If you have any que…" at bounding box center [712, 510] width 522 height 63
type textarea "Hi {{first_name}}, glad to hear the rent issue is resolved! If you have any que…"
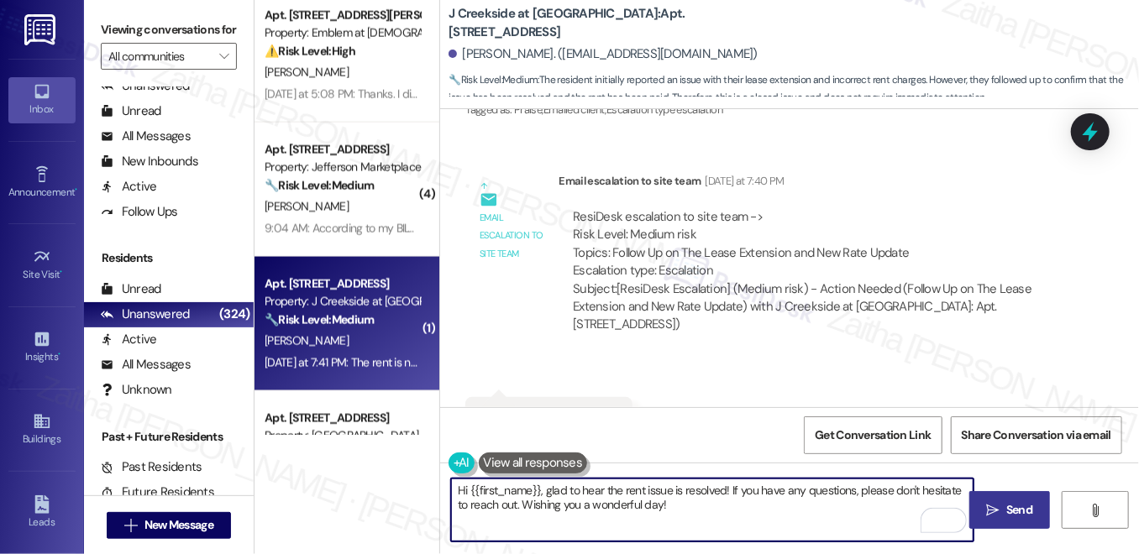
type textarea "Hi {{first_name}}, glad to hear the rent issue is resolved! If you have any que…"
click at [1028, 502] on span "Send" at bounding box center [1019, 510] width 26 height 18
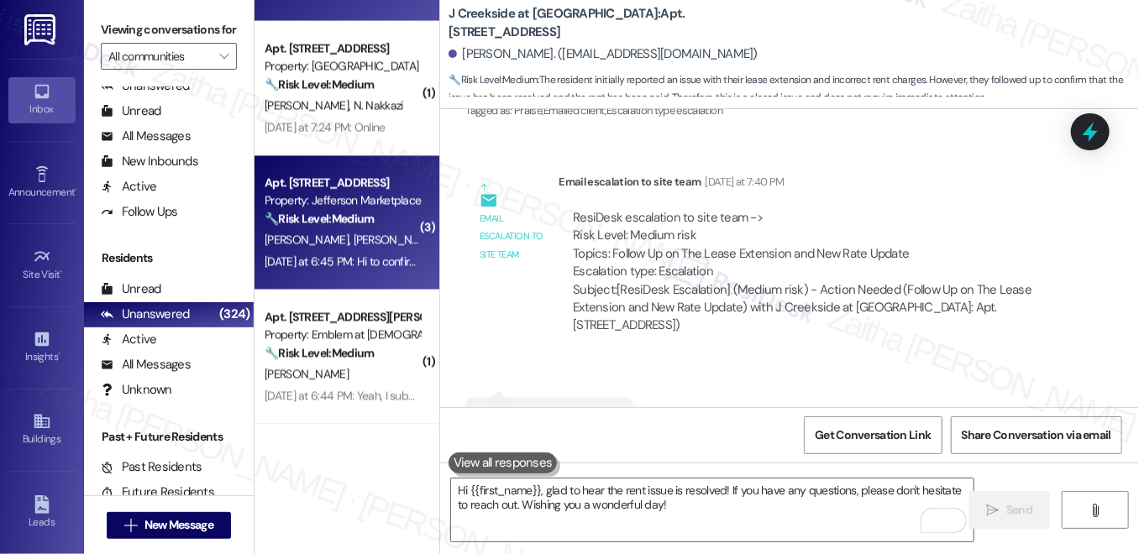
scroll to position [1680, 0]
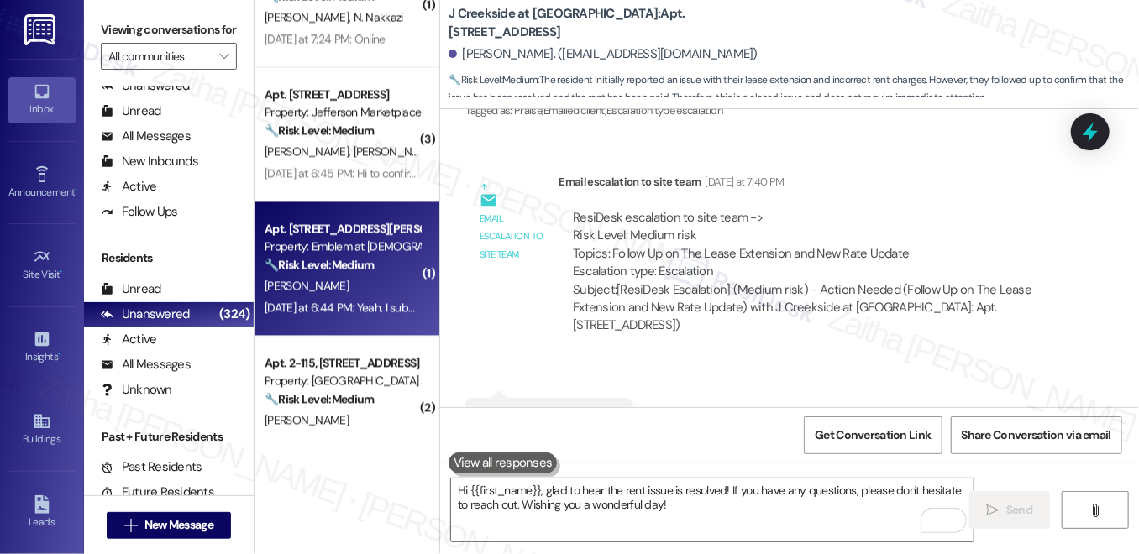
click at [348, 282] on div "[PERSON_NAME]" at bounding box center [342, 286] width 159 height 21
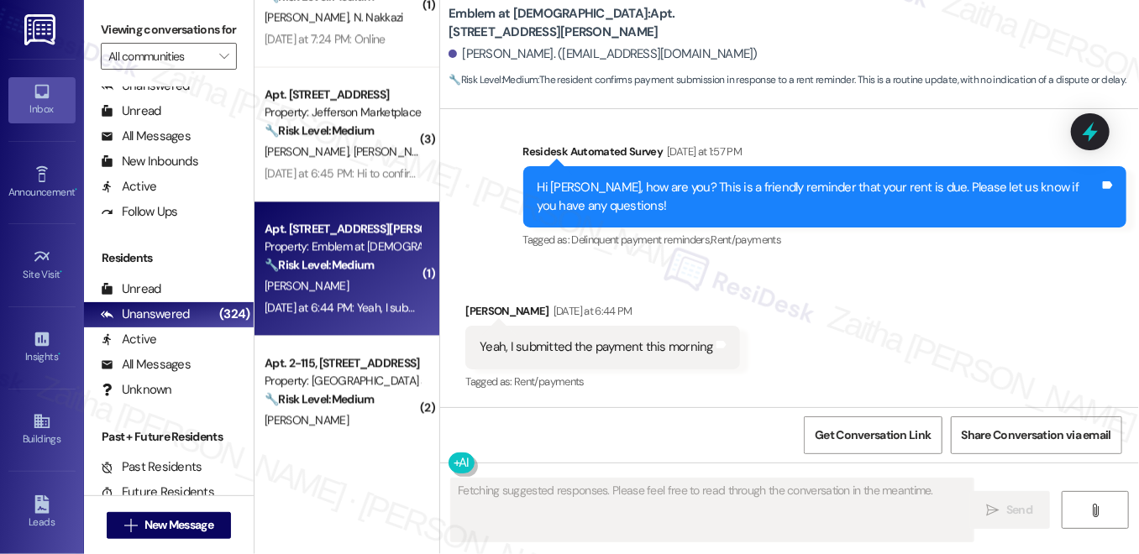
scroll to position [4739, 0]
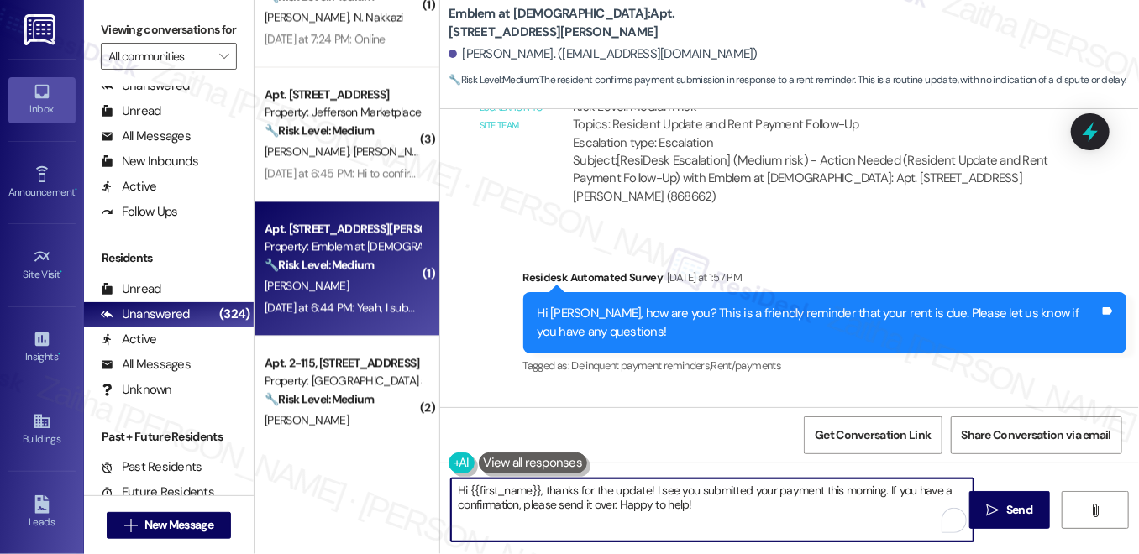
drag, startPoint x: 918, startPoint y: 490, endPoint x: 921, endPoint y: 507, distance: 17.0
click at [921, 507] on textarea "Hi {{first_name}}, thanks for the update! I see you submitted your payment this…" at bounding box center [712, 510] width 522 height 63
type textarea "Hi {{first_name}}, thanks for the update! I see you submitted your payment this…"
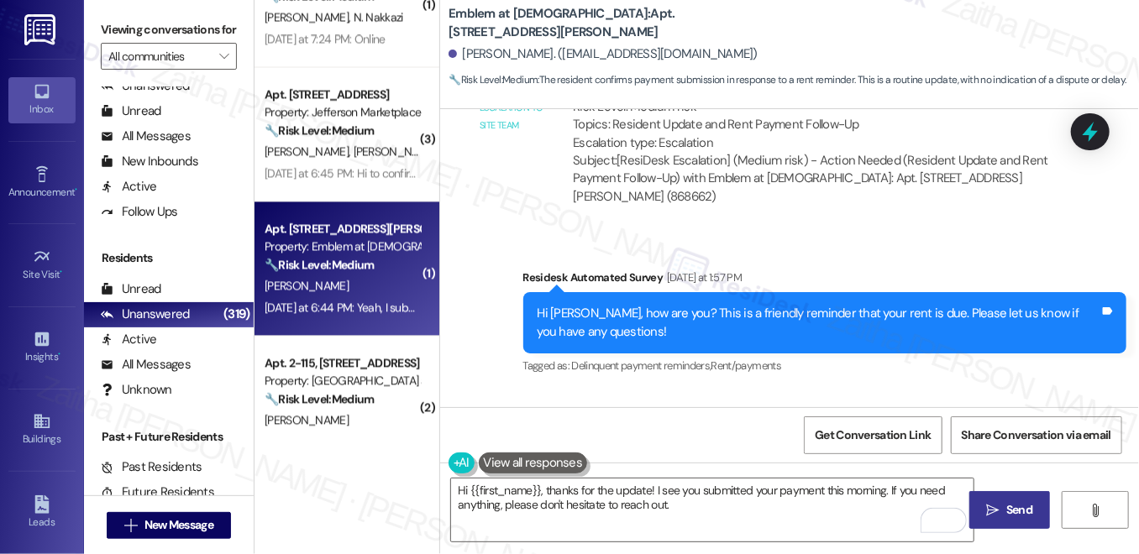
click at [1013, 504] on span "Send" at bounding box center [1019, 510] width 26 height 18
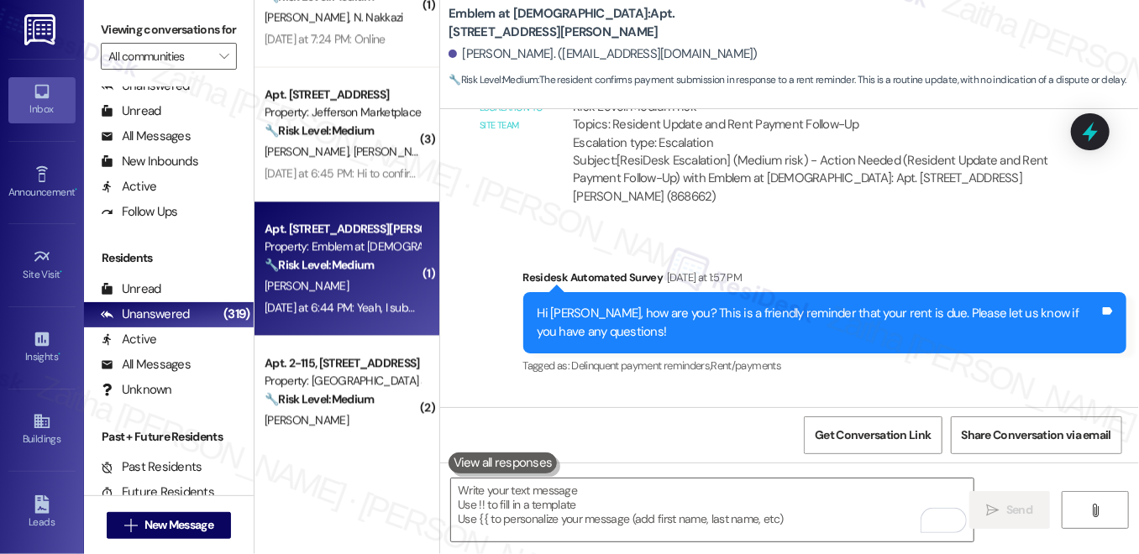
scroll to position [1832, 0]
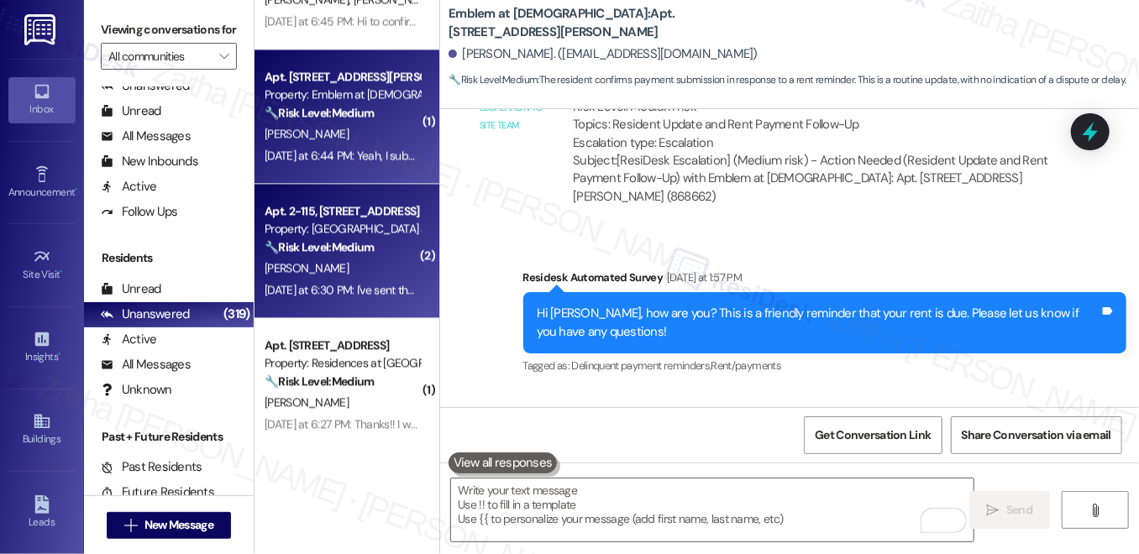
click at [368, 267] on div "W. Brown" at bounding box center [342, 268] width 159 height 21
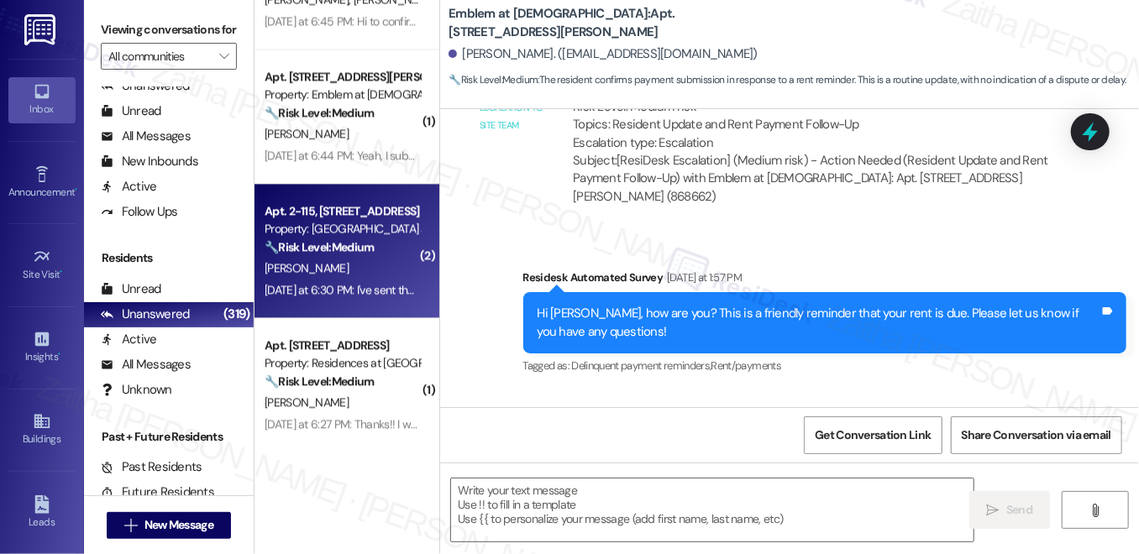
type textarea "Fetching suggested responses. Please feel free to read through the conversation…"
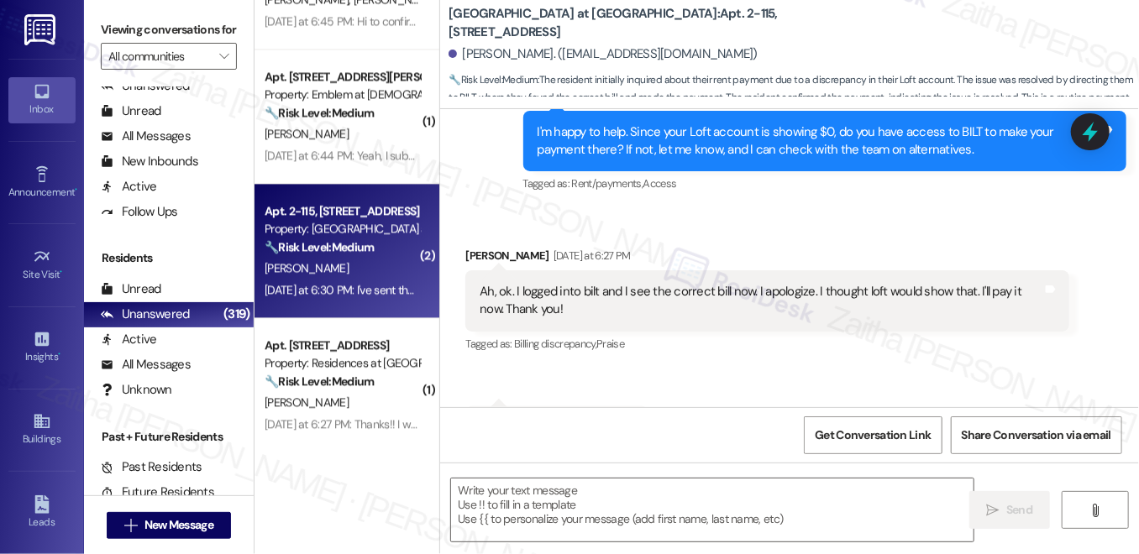
scroll to position [922, 0]
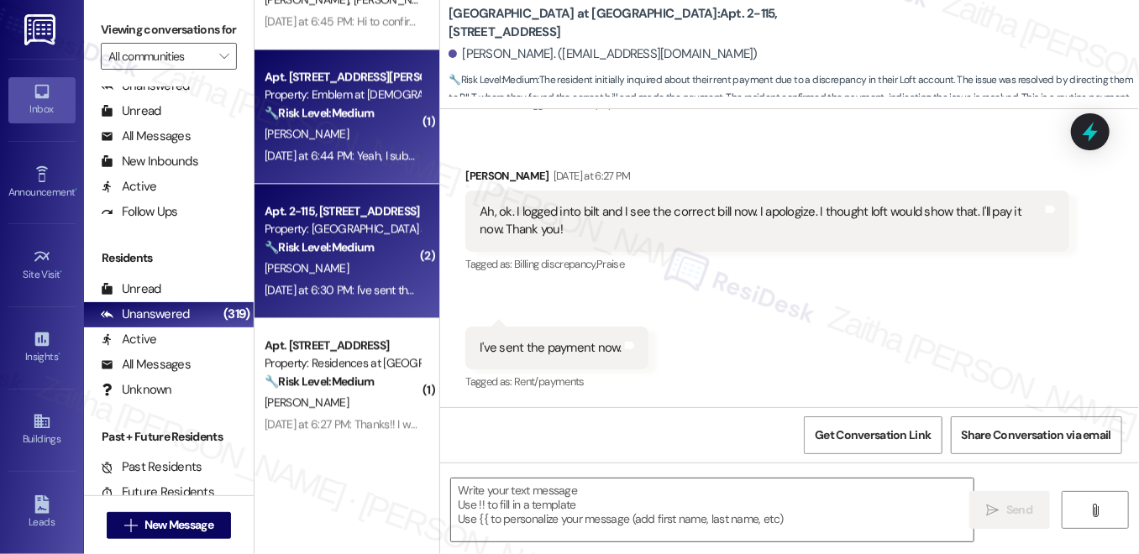
click at [374, 123] on div "[PERSON_NAME]" at bounding box center [342, 133] width 159 height 21
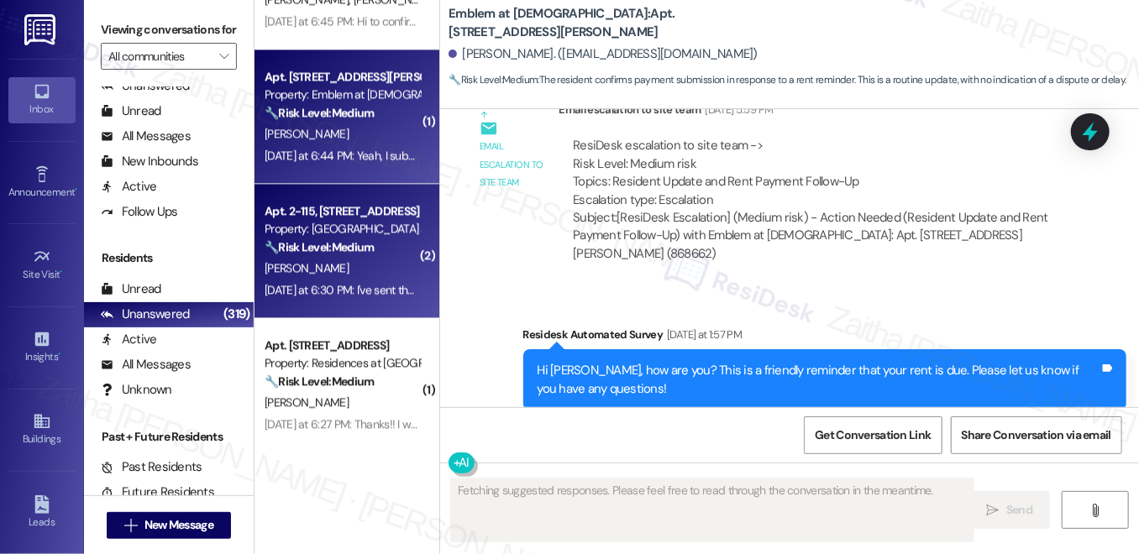
scroll to position [4738, 0]
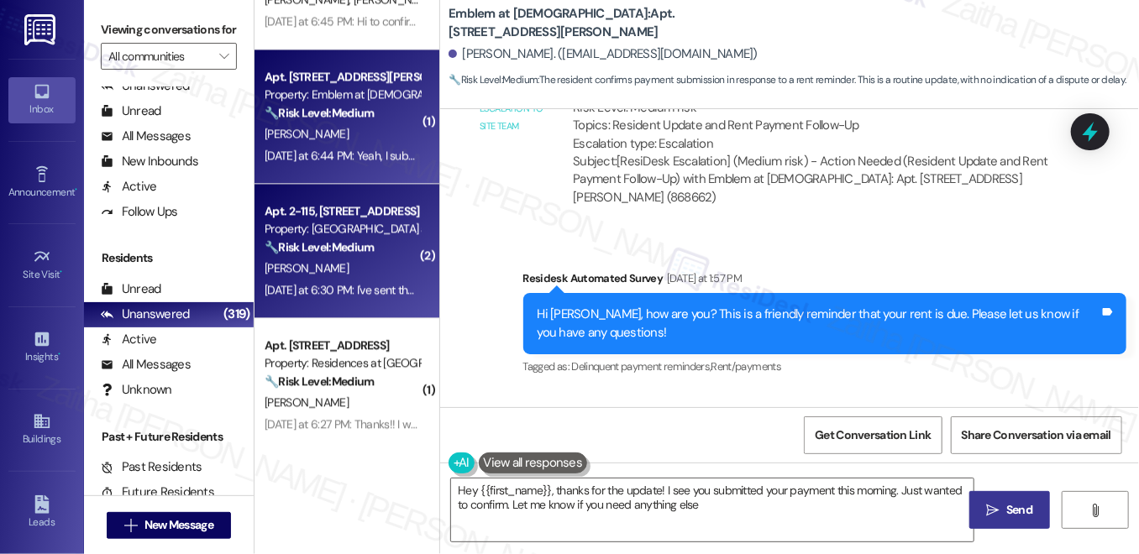
type textarea "Hey {{first_name}}, thanks for the update! I see you submitted your payment thi…"
click at [374, 272] on div "W. Brown" at bounding box center [342, 268] width 159 height 21
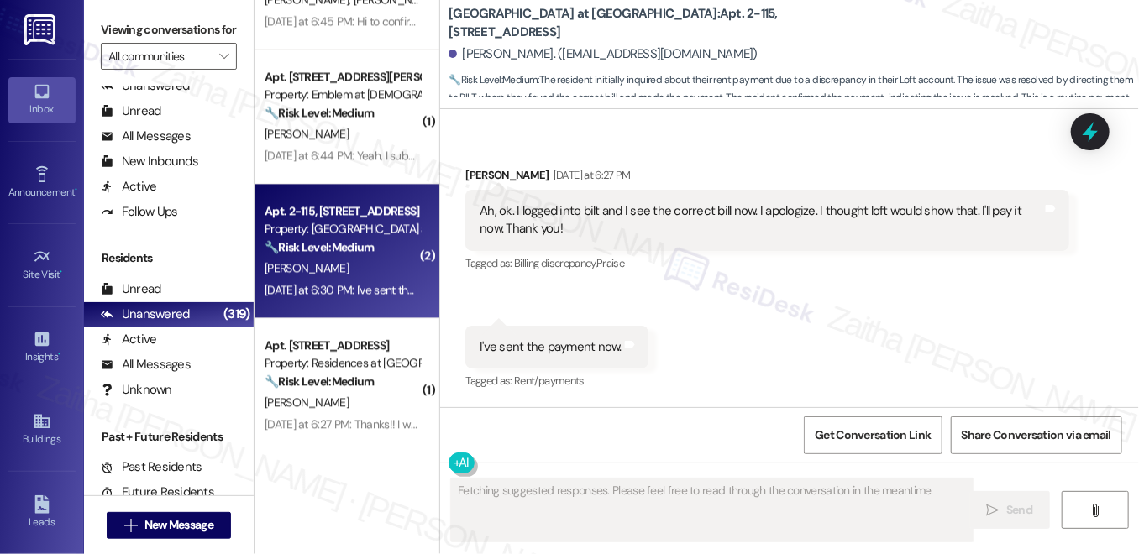
scroll to position [922, 0]
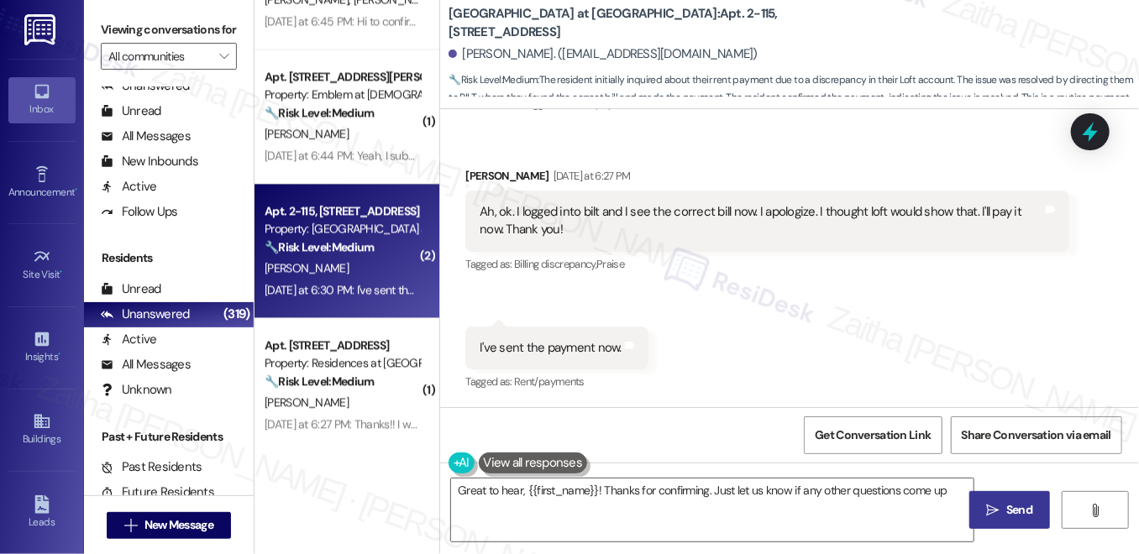
type textarea "Great to hear, {{first_name}}! Thanks for confirming. Just let us know if any o…"
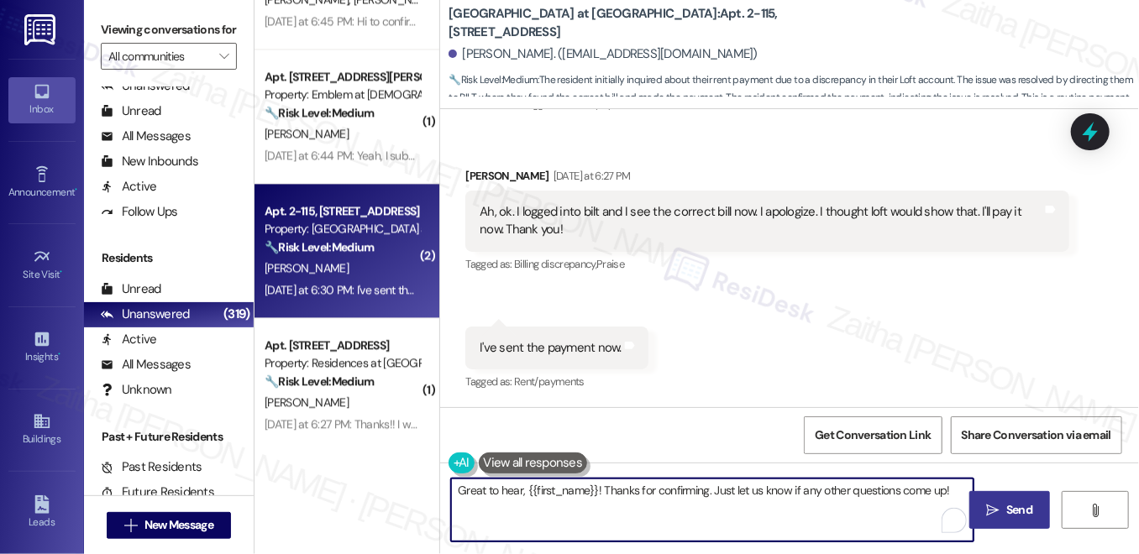
drag, startPoint x: 456, startPoint y: 493, endPoint x: 533, endPoint y: 512, distance: 79.5
click at [461, 493] on textarea "Great to hear, {{first_name}}! Thanks for confirming. Just let us know if any o…" at bounding box center [712, 510] width 522 height 63
drag, startPoint x: 533, startPoint y: 512, endPoint x: 855, endPoint y: 530, distance: 322.3
click at [823, 529] on textarea "Great to hear, {{first_name}}! Thanks for confirming. Just let us know if any o…" at bounding box center [712, 510] width 522 height 63
drag, startPoint x: 855, startPoint y: 530, endPoint x: 853, endPoint y: 542, distance: 11.9
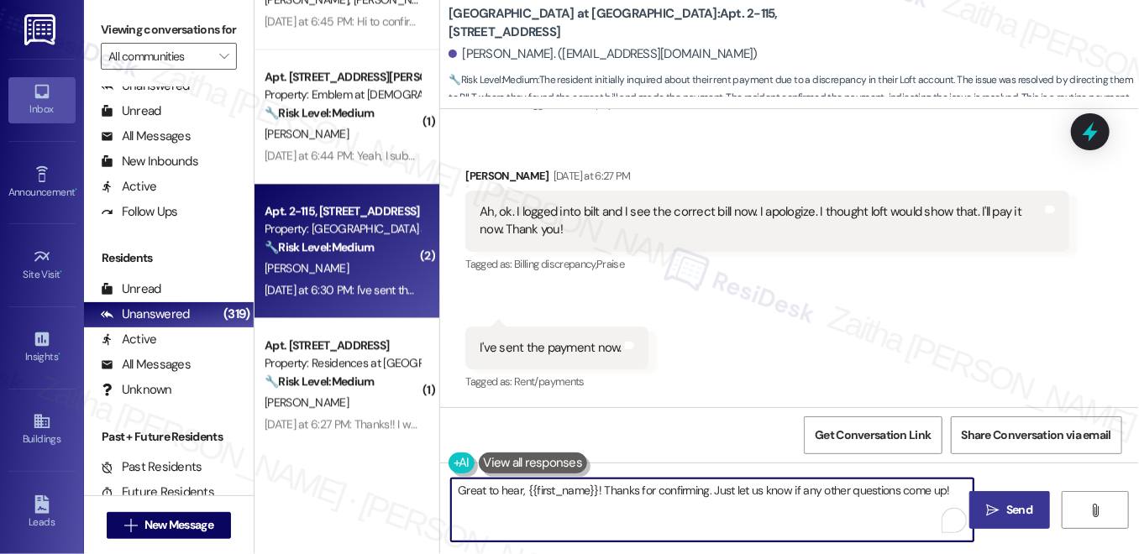
click at [944, 535] on textarea "Great to hear, {{first_name}}! Thanks for confirming. Just let us know if any o…" at bounding box center [712, 510] width 522 height 63
click at [467, 492] on textarea "Great to hear, {{first_name}}! Thanks for confirming. Just let us know if any o…" at bounding box center [712, 510] width 522 height 63
click at [459, 492] on textarea "Great to hear, {{first_name}}! Thanks for confirming. Just let us know if any o…" at bounding box center [712, 510] width 522 height 63
drag, startPoint x: 459, startPoint y: 492, endPoint x: 948, endPoint y: 494, distance: 488.9
click at [948, 494] on textarea "Great to hear, {{first_name}}! Thanks for confirming. Just let us know if any o…" at bounding box center [712, 510] width 522 height 63
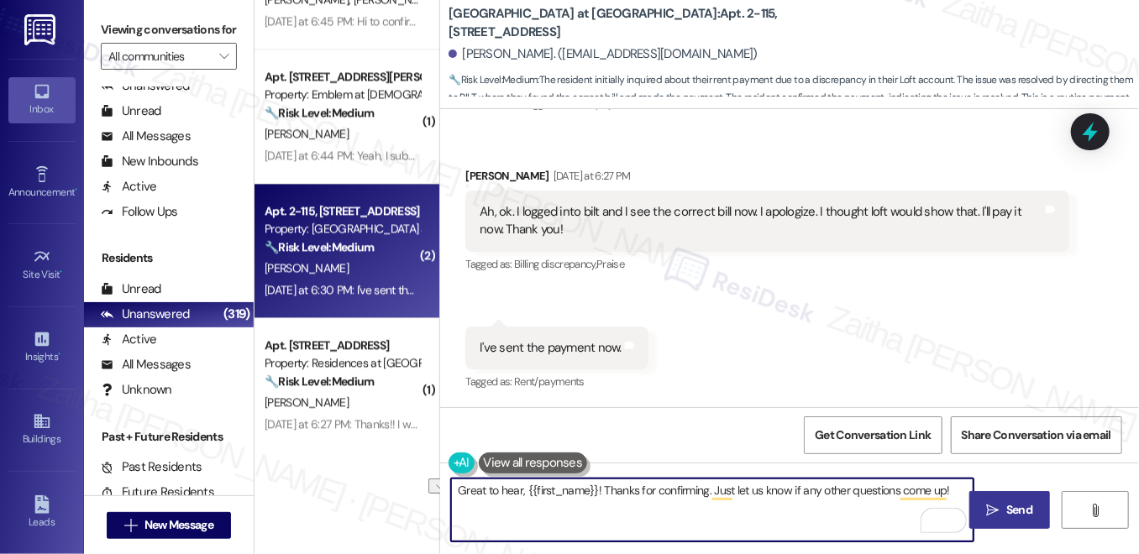
click at [690, 501] on textarea "Great to hear, {{first_name}}! Thanks for confirming. Just let us know if any o…" at bounding box center [712, 510] width 522 height 63
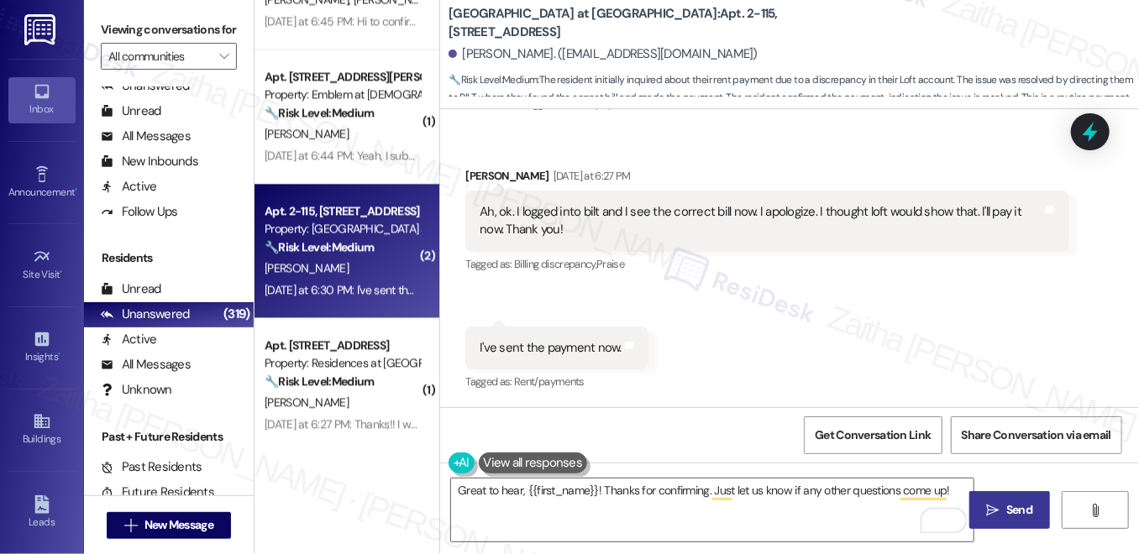
click at [1003, 504] on span "Send" at bounding box center [1019, 510] width 33 height 18
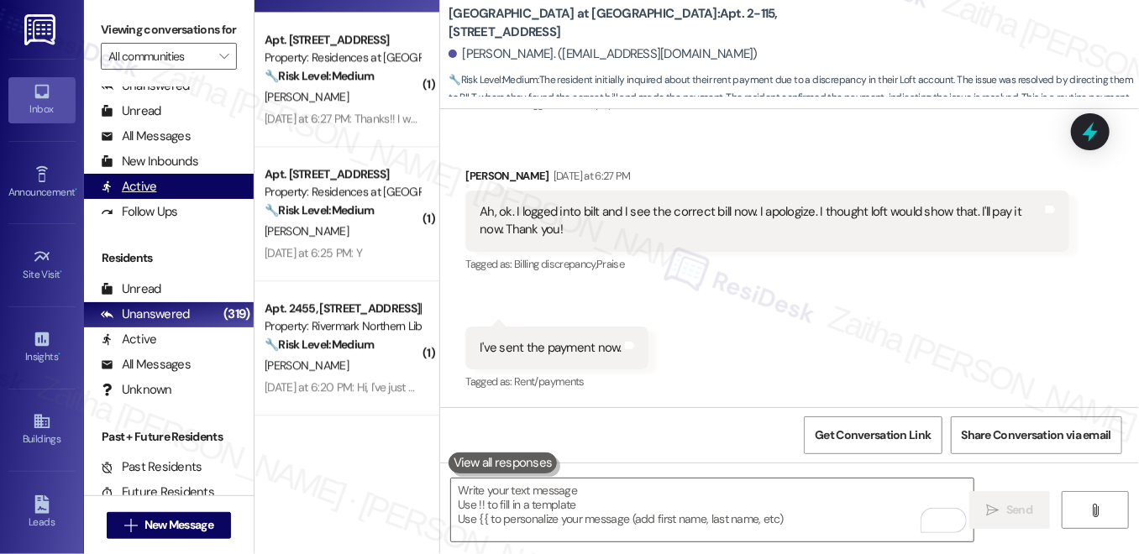
scroll to position [0, 0]
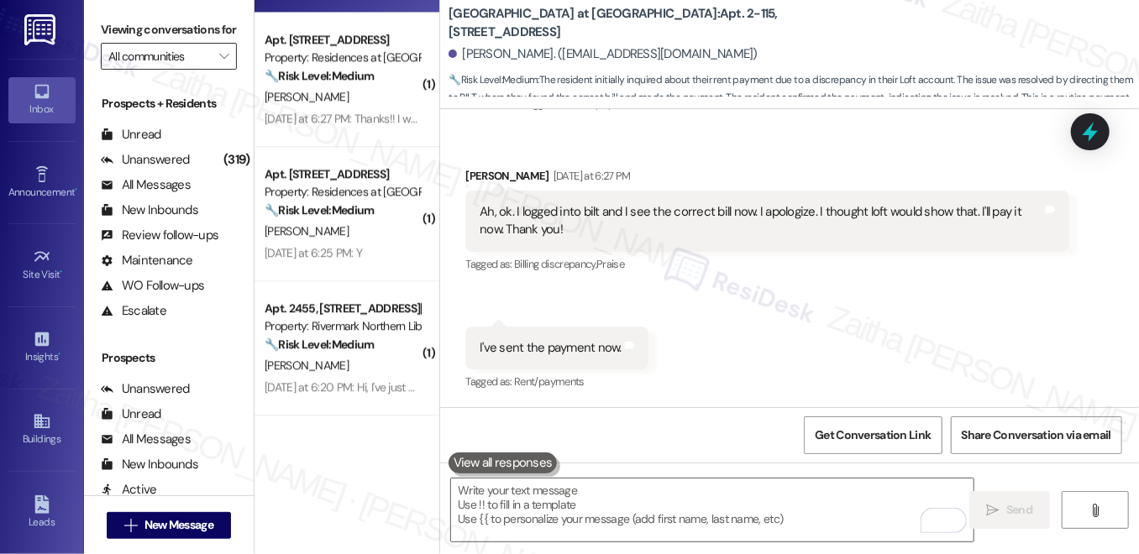
click at [168, 70] on input "All communities" at bounding box center [159, 56] width 102 height 27
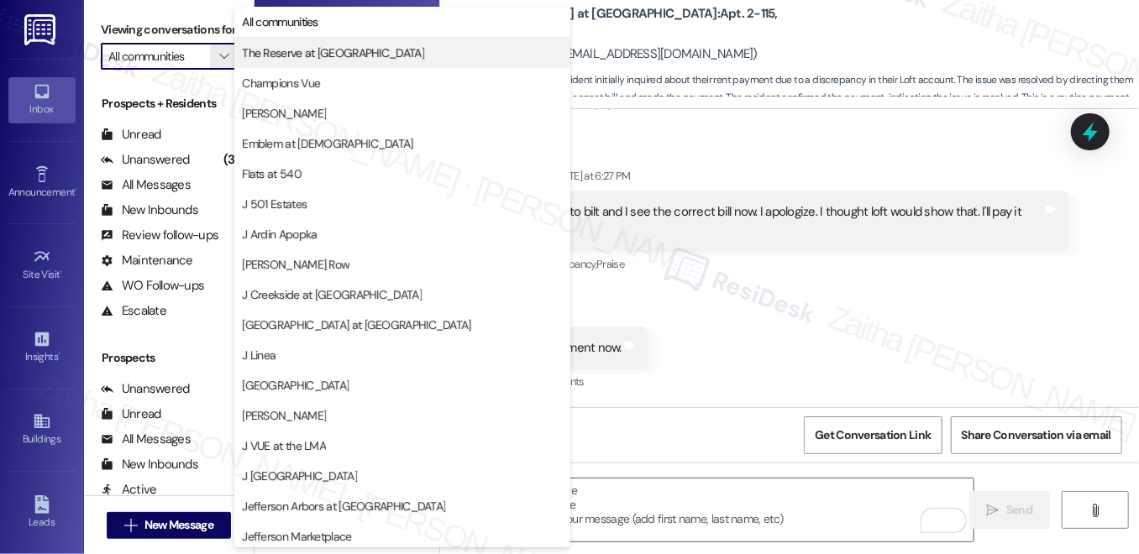
click at [289, 55] on span "The Reserve at White Oak" at bounding box center [333, 53] width 182 height 17
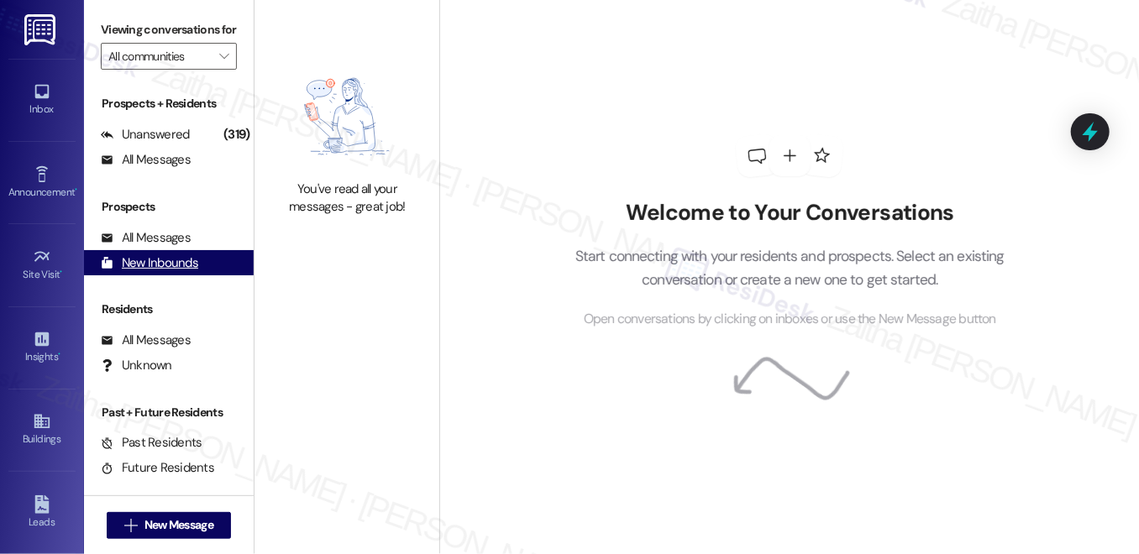
type input "The Reserve at White Oak"
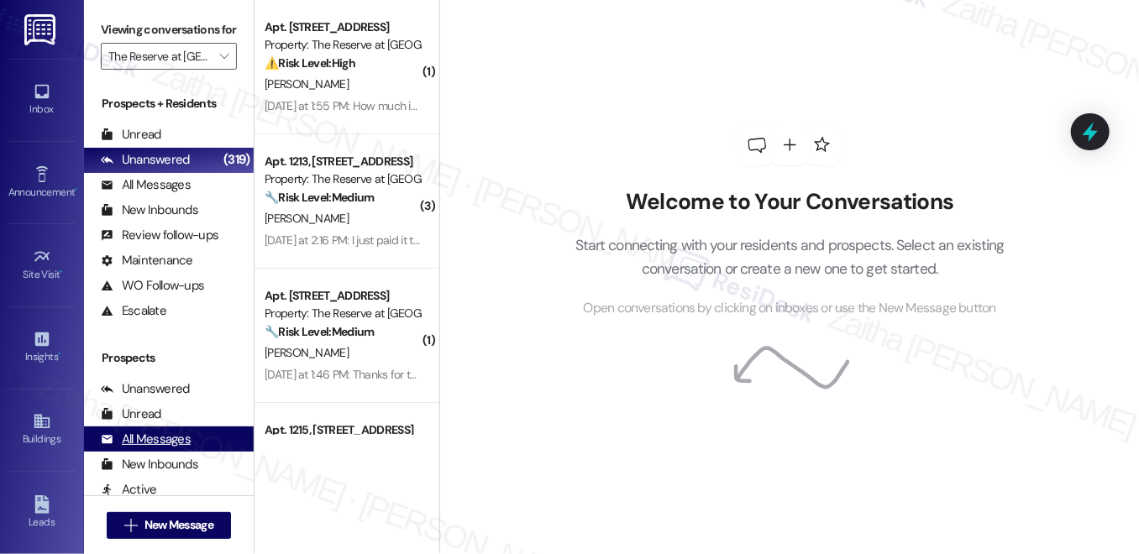
scroll to position [303, 0]
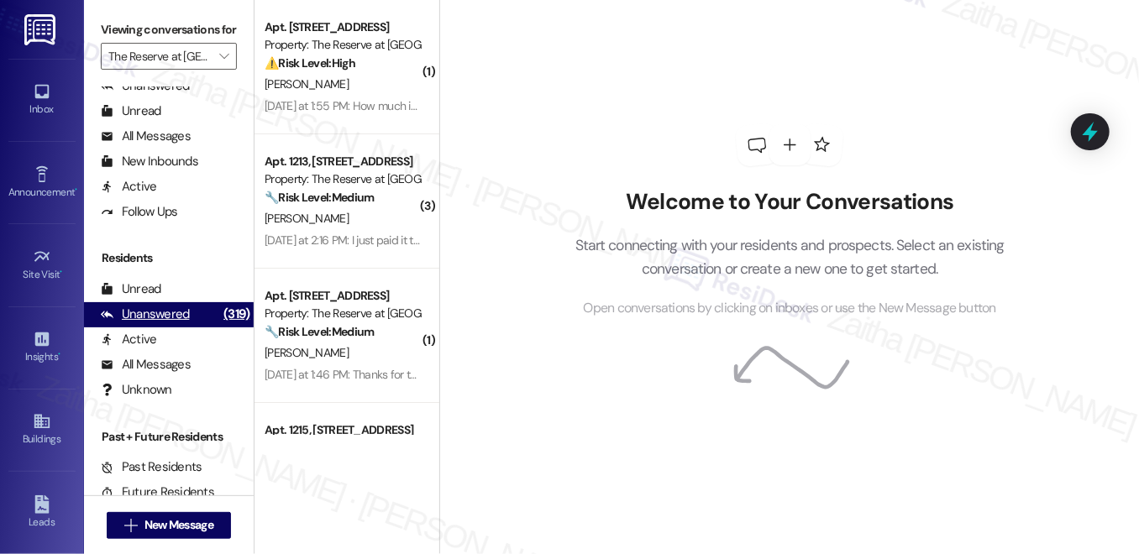
click at [160, 323] on div "Unanswered" at bounding box center [145, 315] width 89 height 18
